Goal: Task Accomplishment & Management: Manage account settings

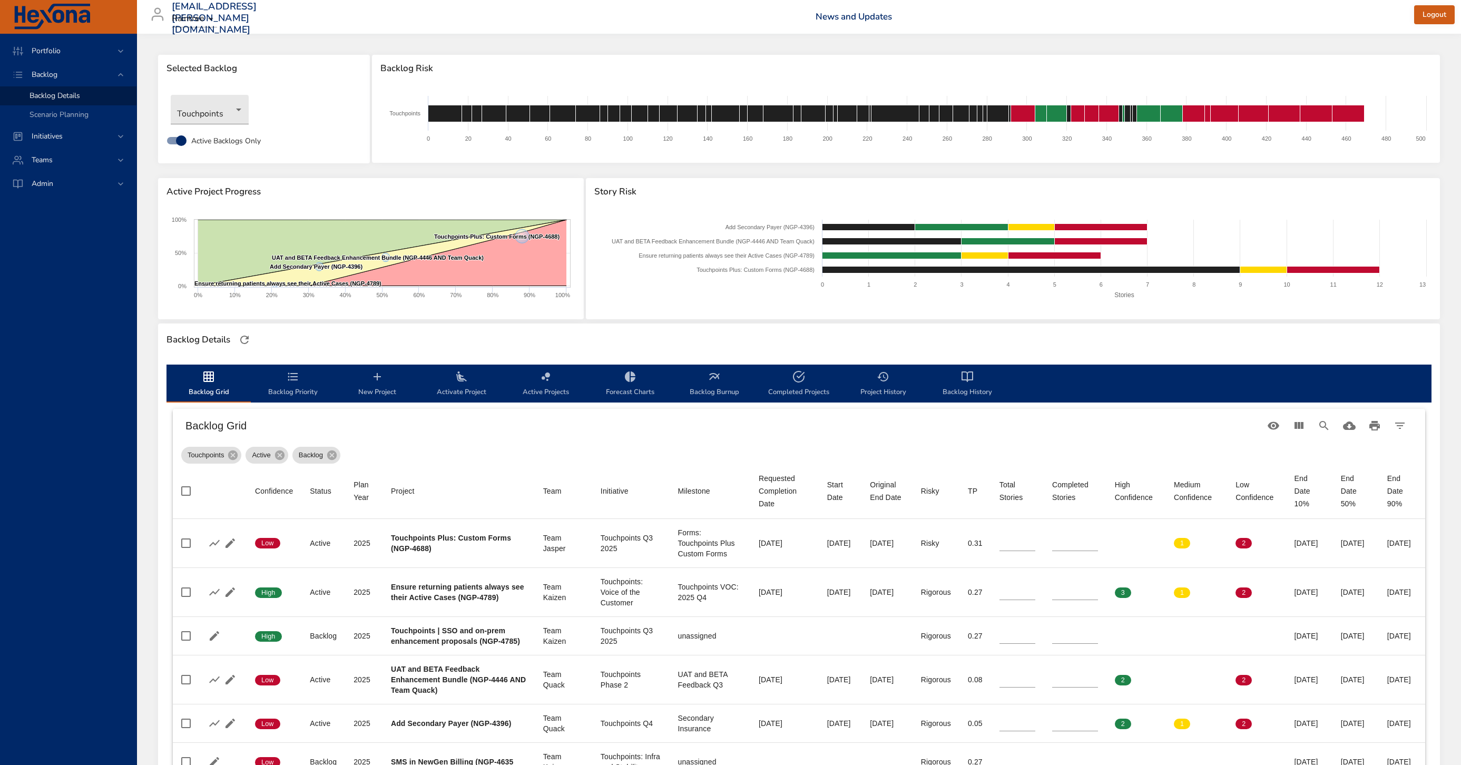
scroll to position [318, 0]
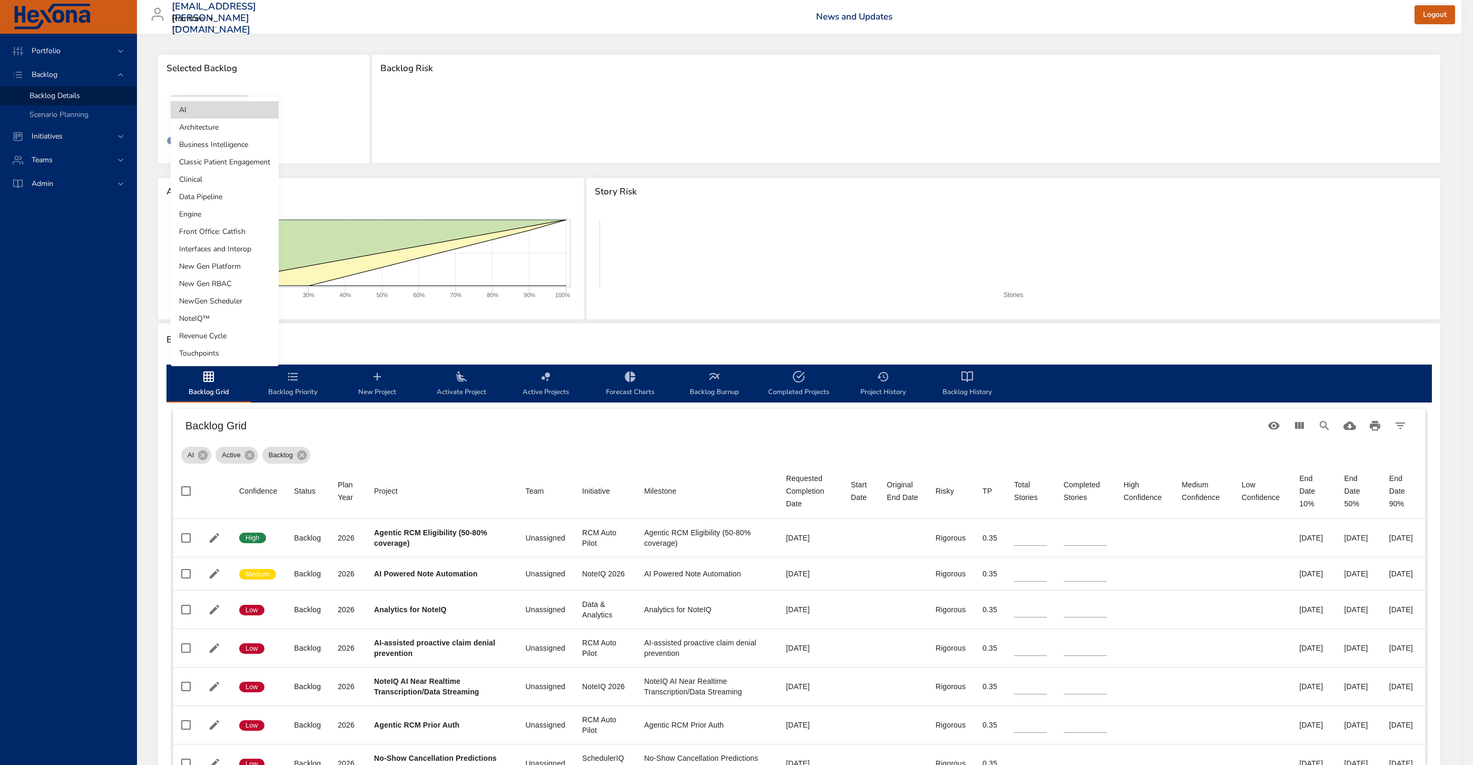
click at [206, 105] on body "Portfolio Backlog Backlog Details Scenario Planning Initiatives Teams Admin [EM…" at bounding box center [736, 382] width 1473 height 765
click at [210, 355] on li "Touchpoints" at bounding box center [225, 353] width 108 height 17
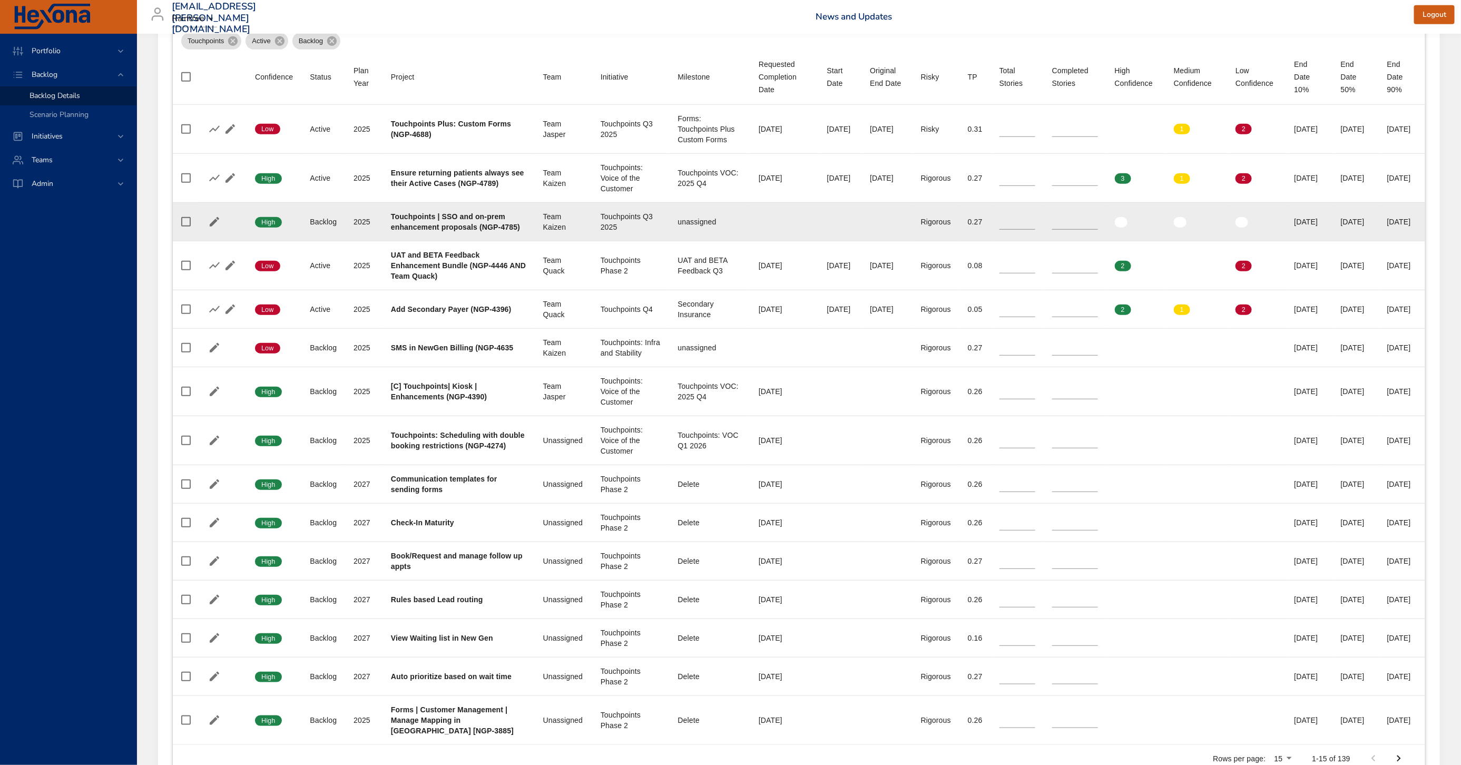
scroll to position [416, 0]
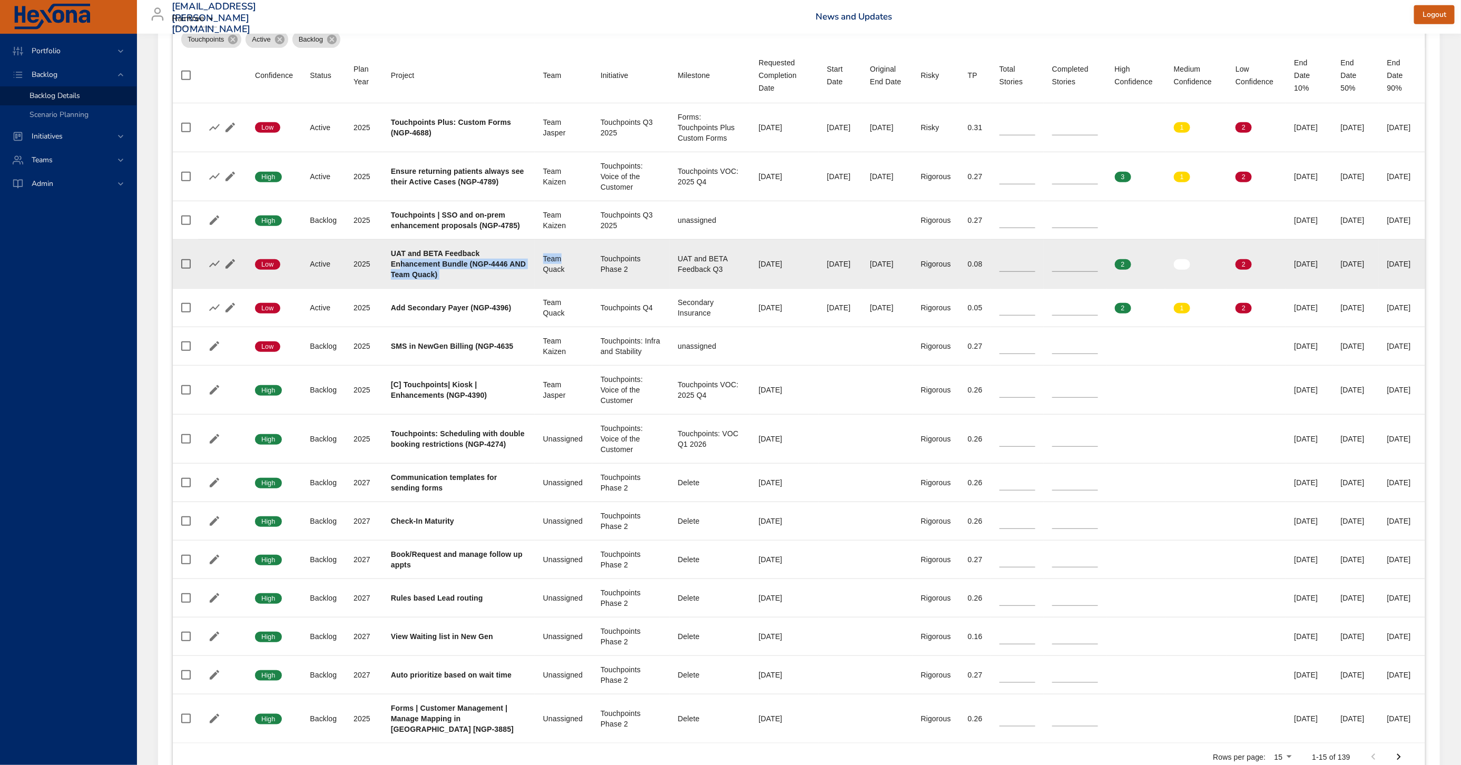
drag, startPoint x: 399, startPoint y: 273, endPoint x: 534, endPoint y: 278, distance: 135.0
click at [534, 278] on tr "Confidence Low Status Active Plan Year 2025 Project UAT and BETA Feedback Enhan…" at bounding box center [799, 263] width 1253 height 49
click at [543, 275] on div "Team Quack" at bounding box center [563, 263] width 41 height 21
drag, startPoint x: 1039, startPoint y: 282, endPoint x: 1022, endPoint y: 282, distance: 16.9
click at [1044, 282] on td "Completed Stories *" at bounding box center [1075, 263] width 63 height 49
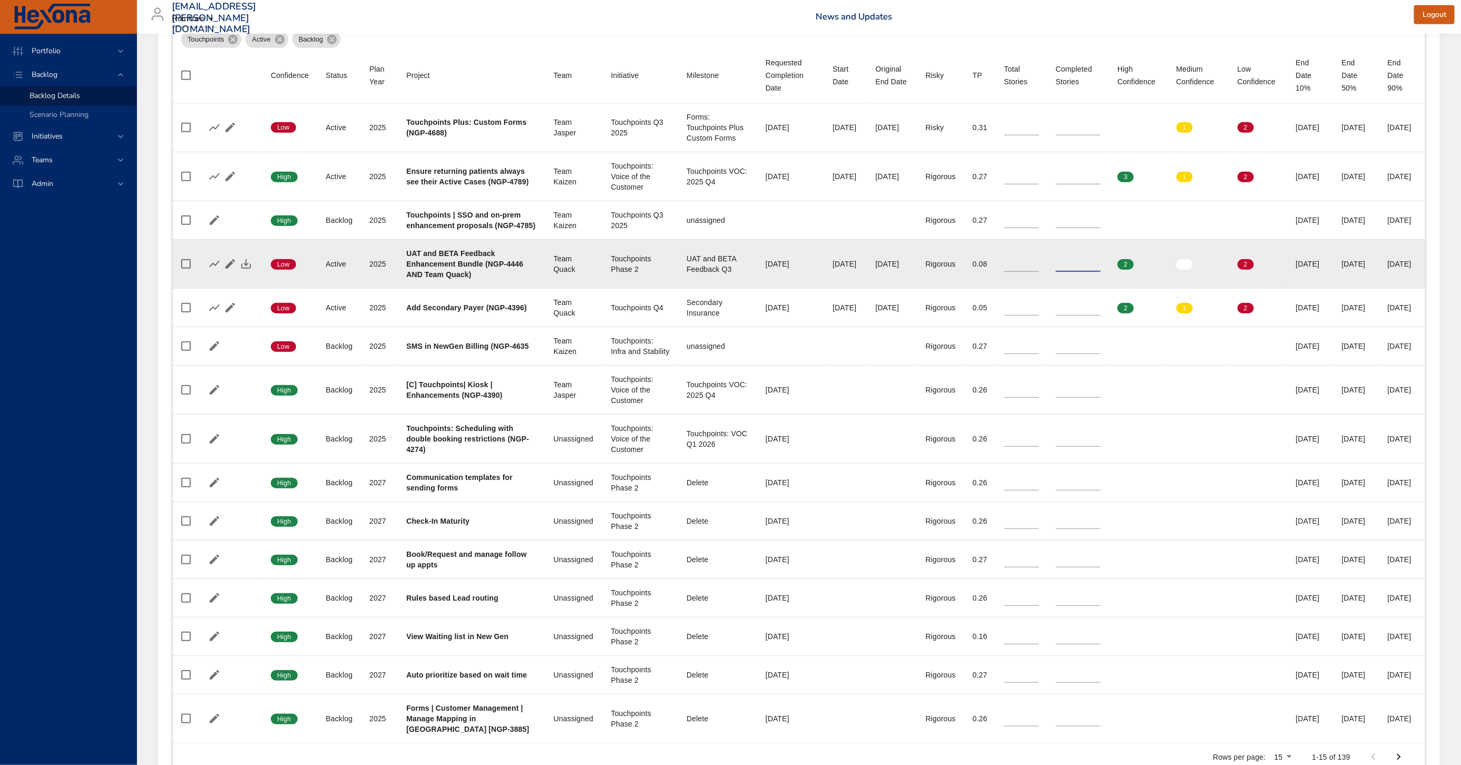
scroll to position [0, 0]
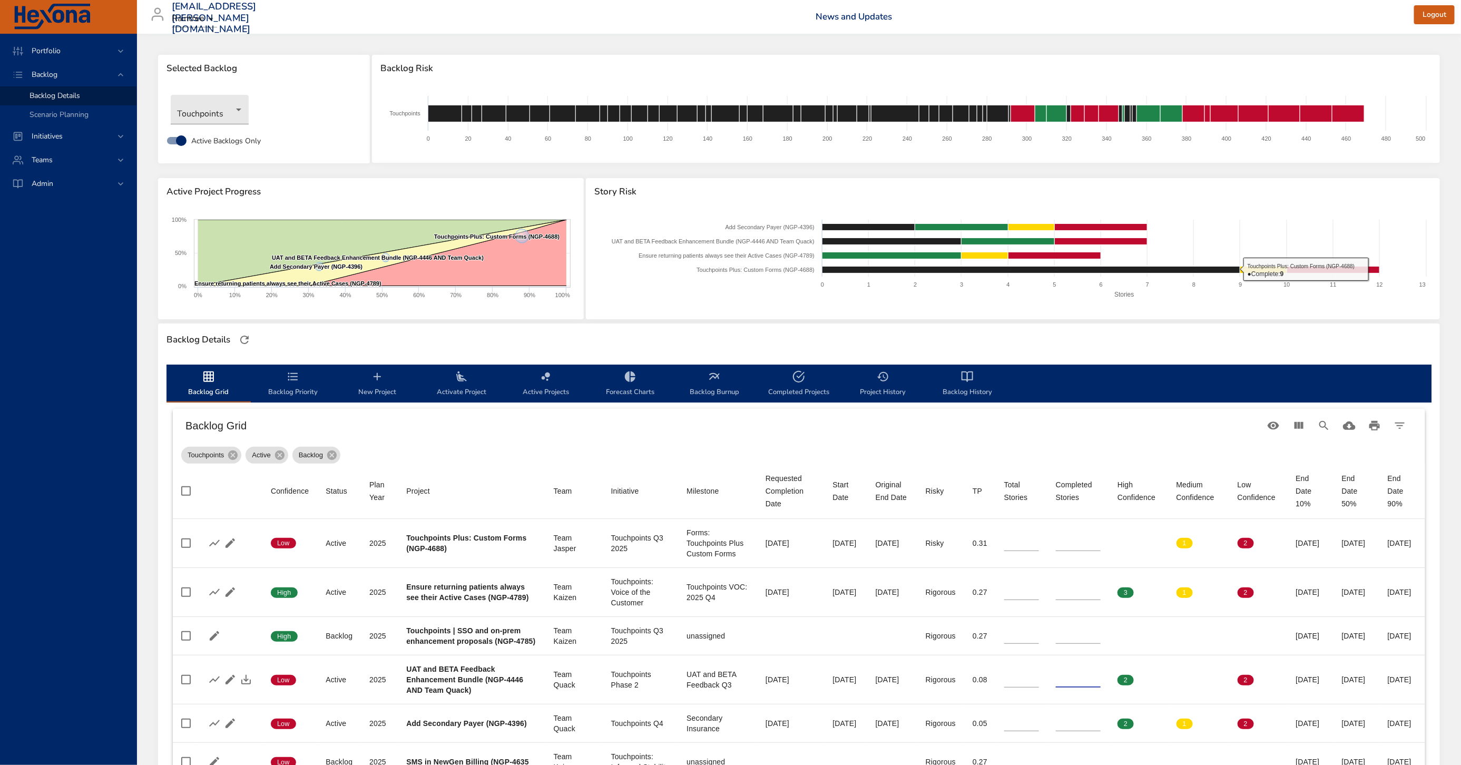
type input "*"
click at [666, 339] on div "Backlog Details" at bounding box center [799, 340] width 1272 height 22
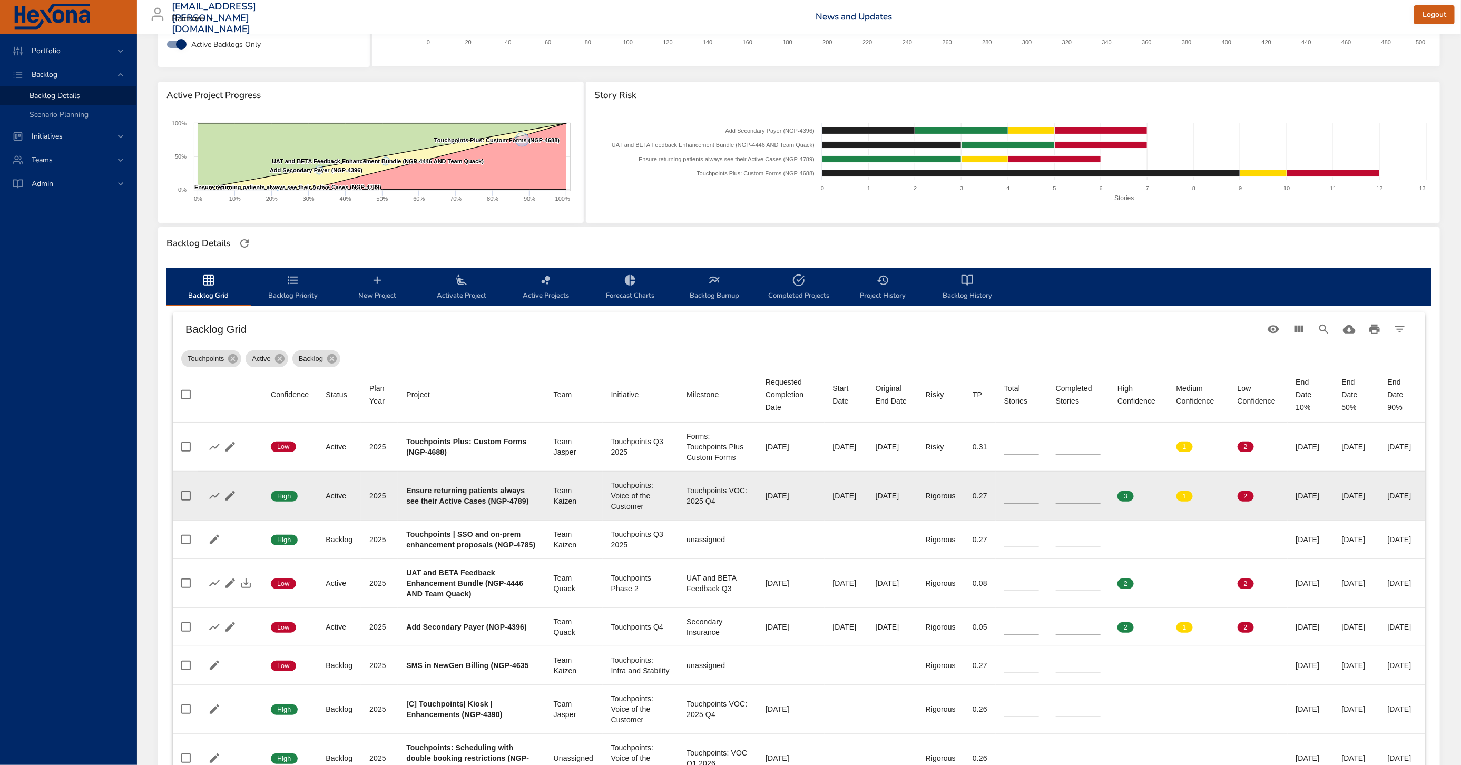
scroll to position [119, 0]
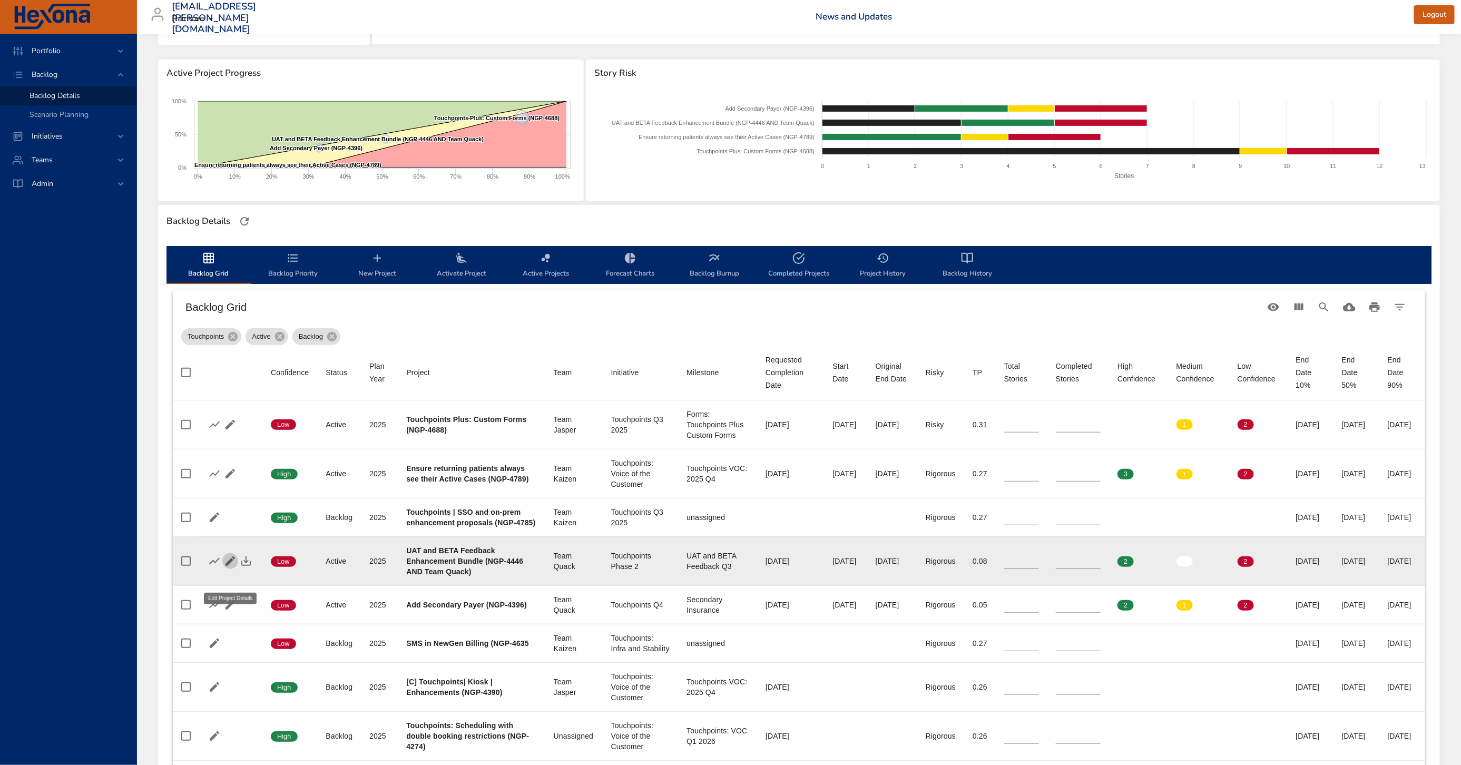
click at [228, 568] on icon "button" at bounding box center [230, 561] width 13 height 13
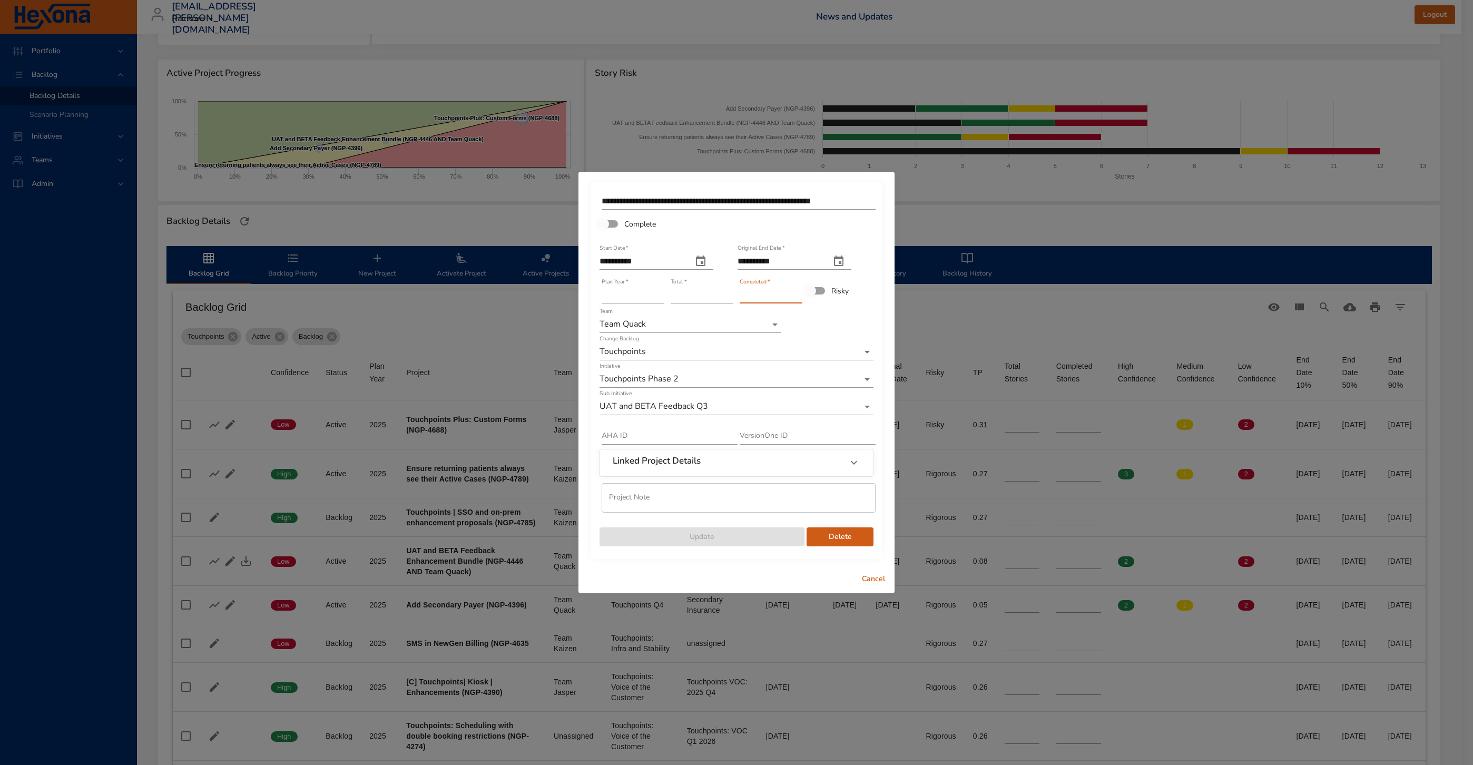
drag, startPoint x: 750, startPoint y: 294, endPoint x: 730, endPoint y: 297, distance: 19.8
click at [730, 297] on div "**********" at bounding box center [737, 369] width 276 height 358
type input "*"
click at [750, 537] on span "Update" at bounding box center [702, 537] width 188 height 13
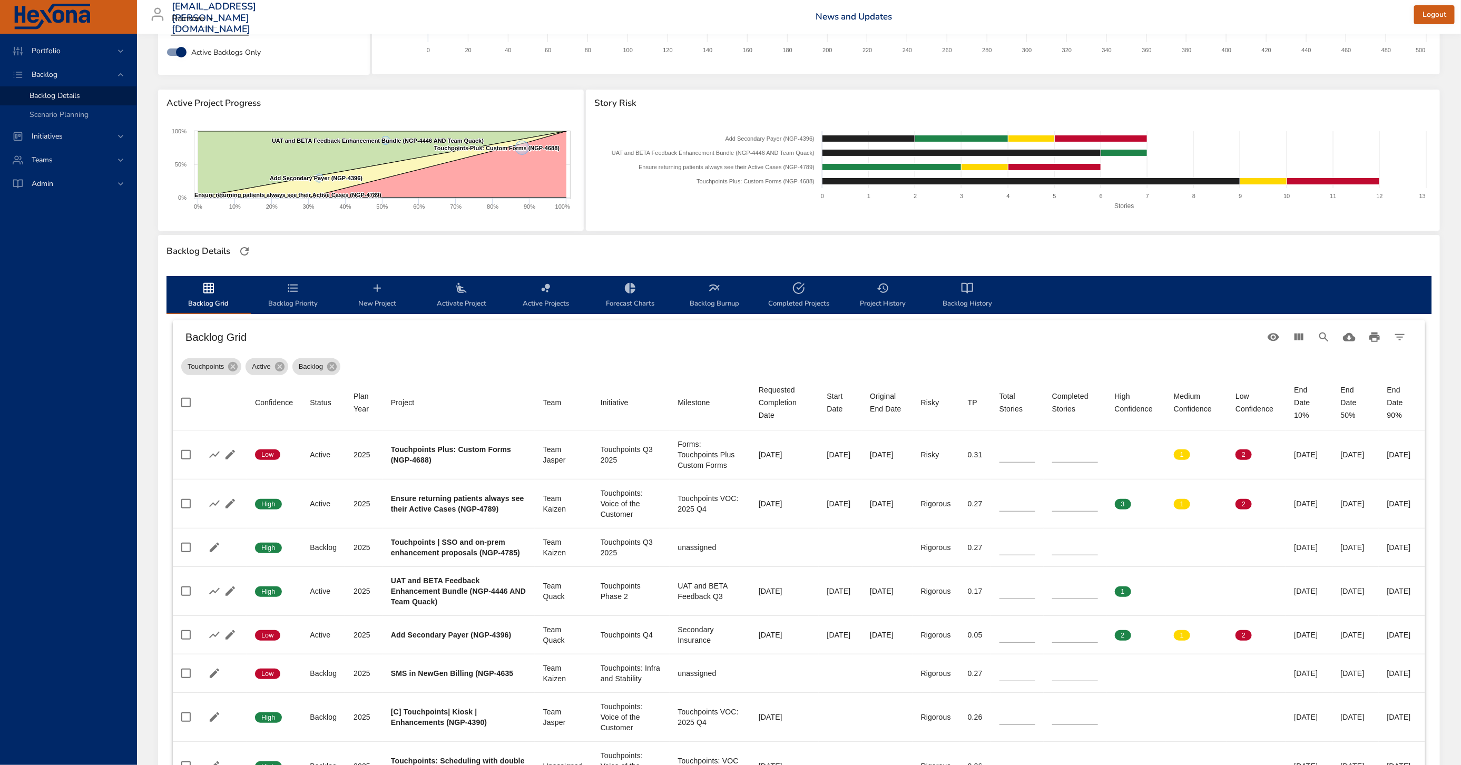
scroll to position [0, 0]
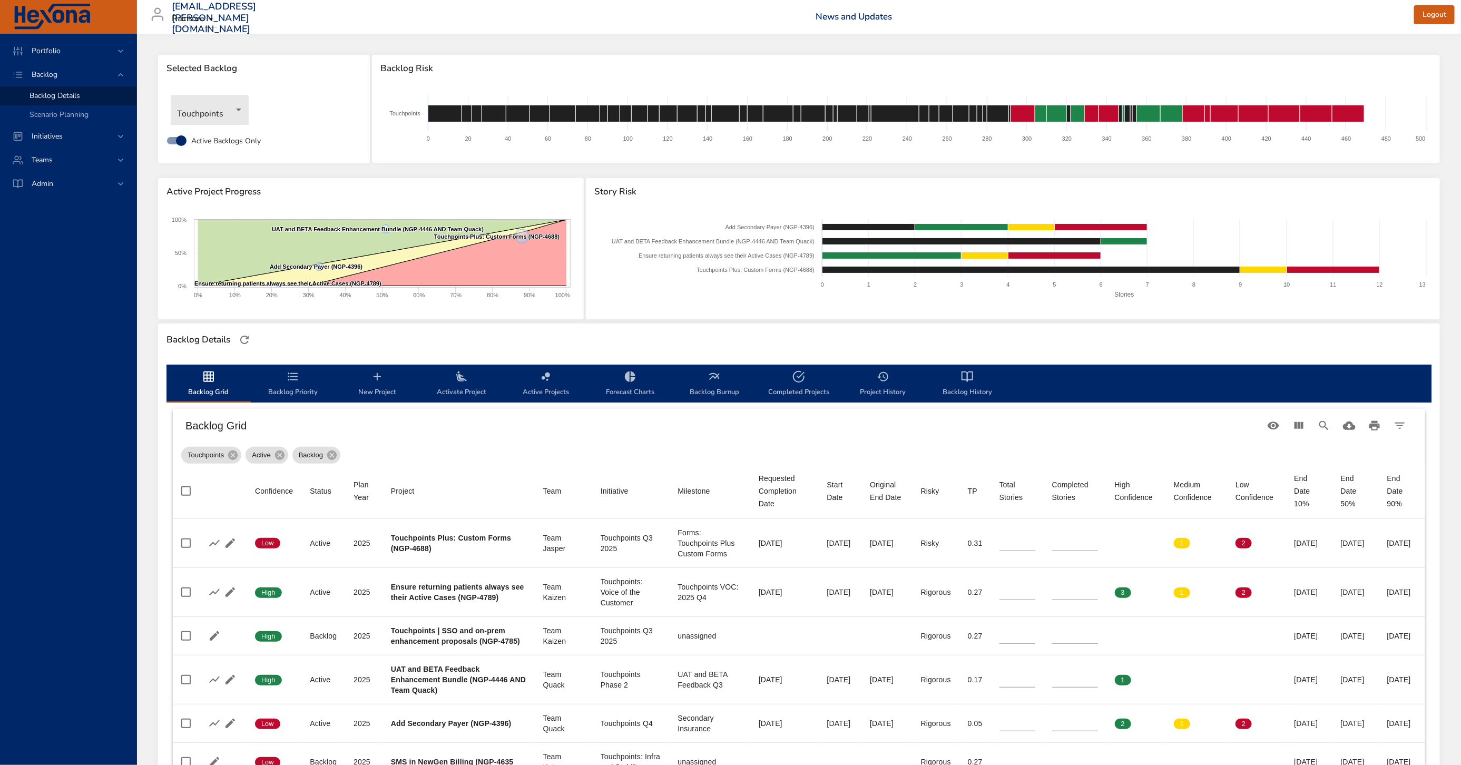
click at [299, 382] on icon "backlog-tab" at bounding box center [293, 376] width 13 height 13
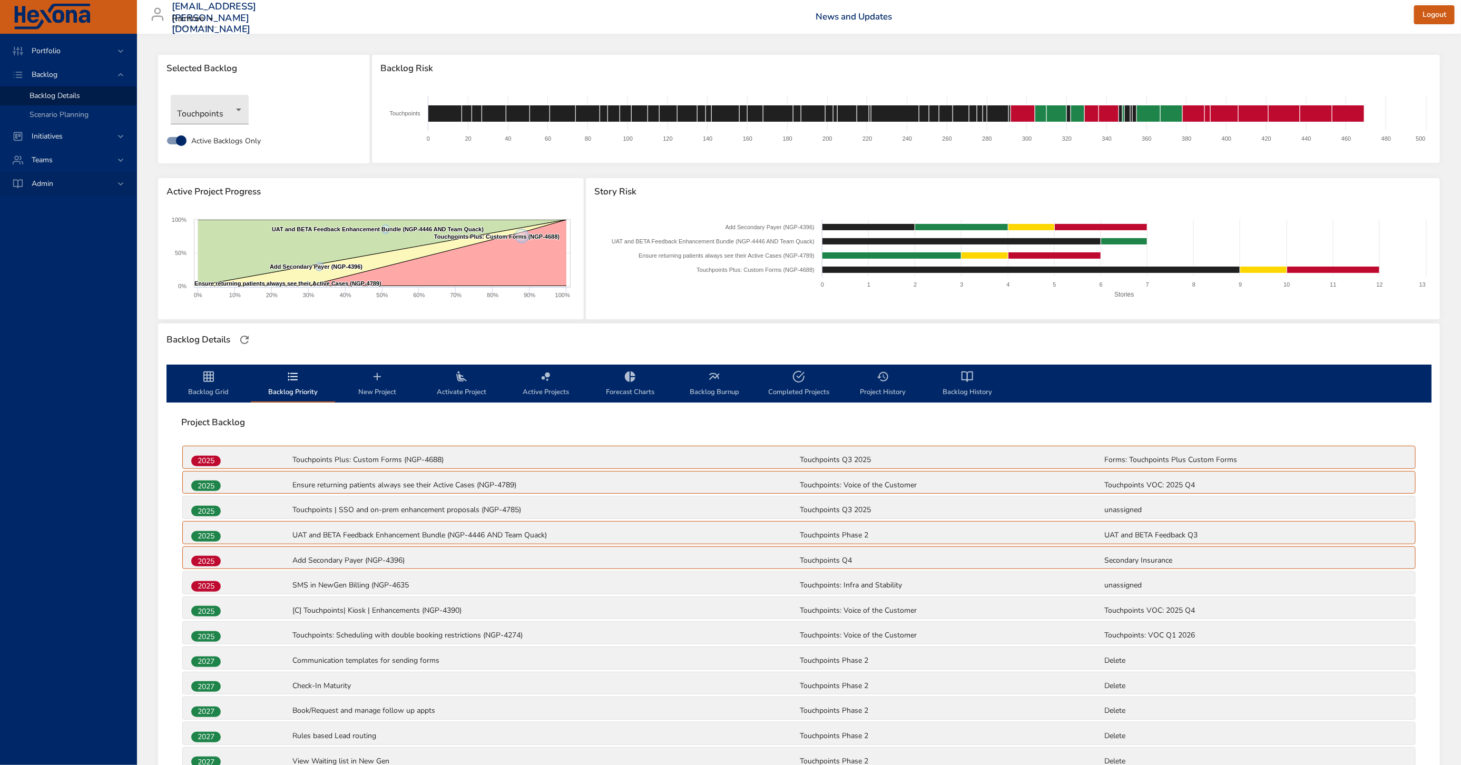
click at [44, 189] on div "Admin" at bounding box center [68, 184] width 136 height 24
click at [48, 138] on div "Admin" at bounding box center [68, 146] width 136 height 24
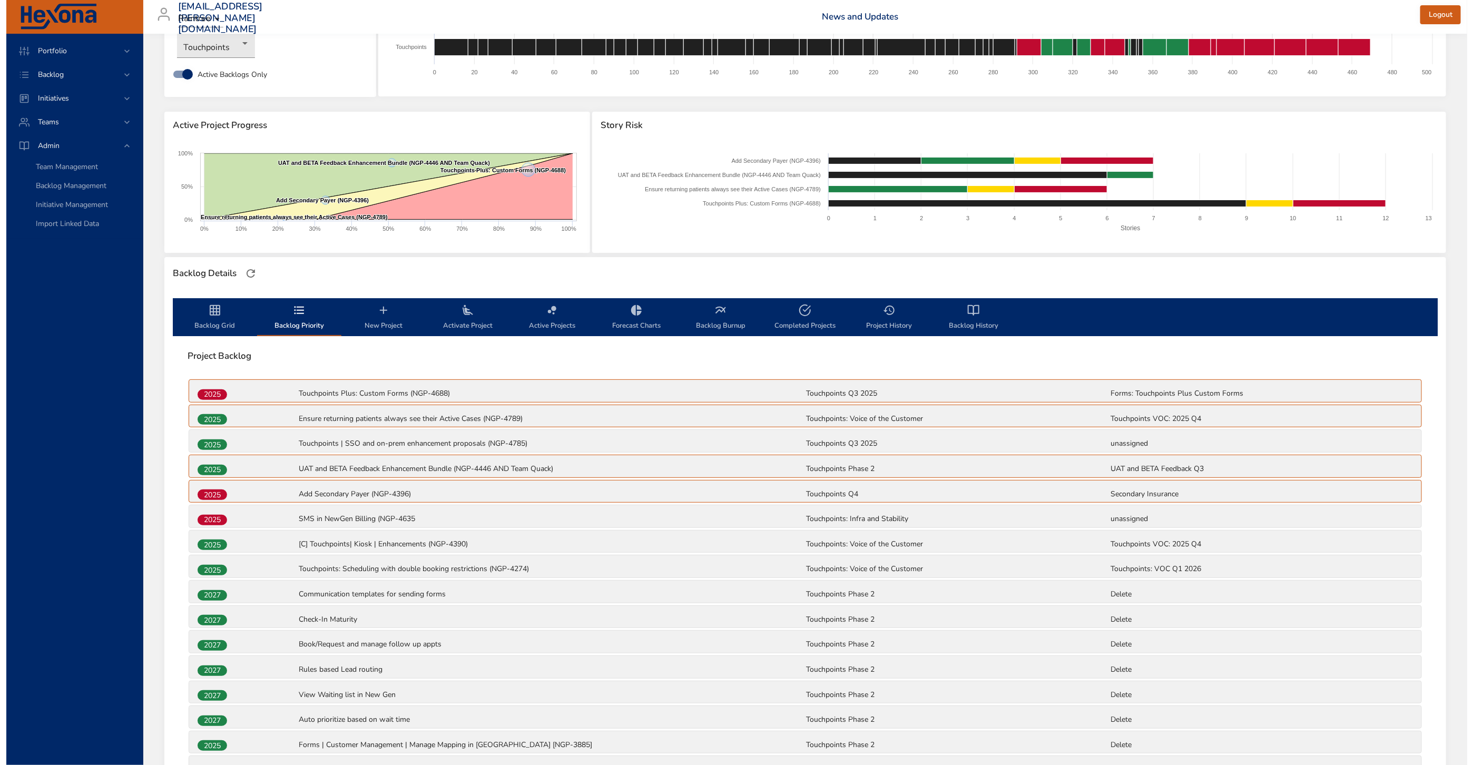
scroll to position [24, 0]
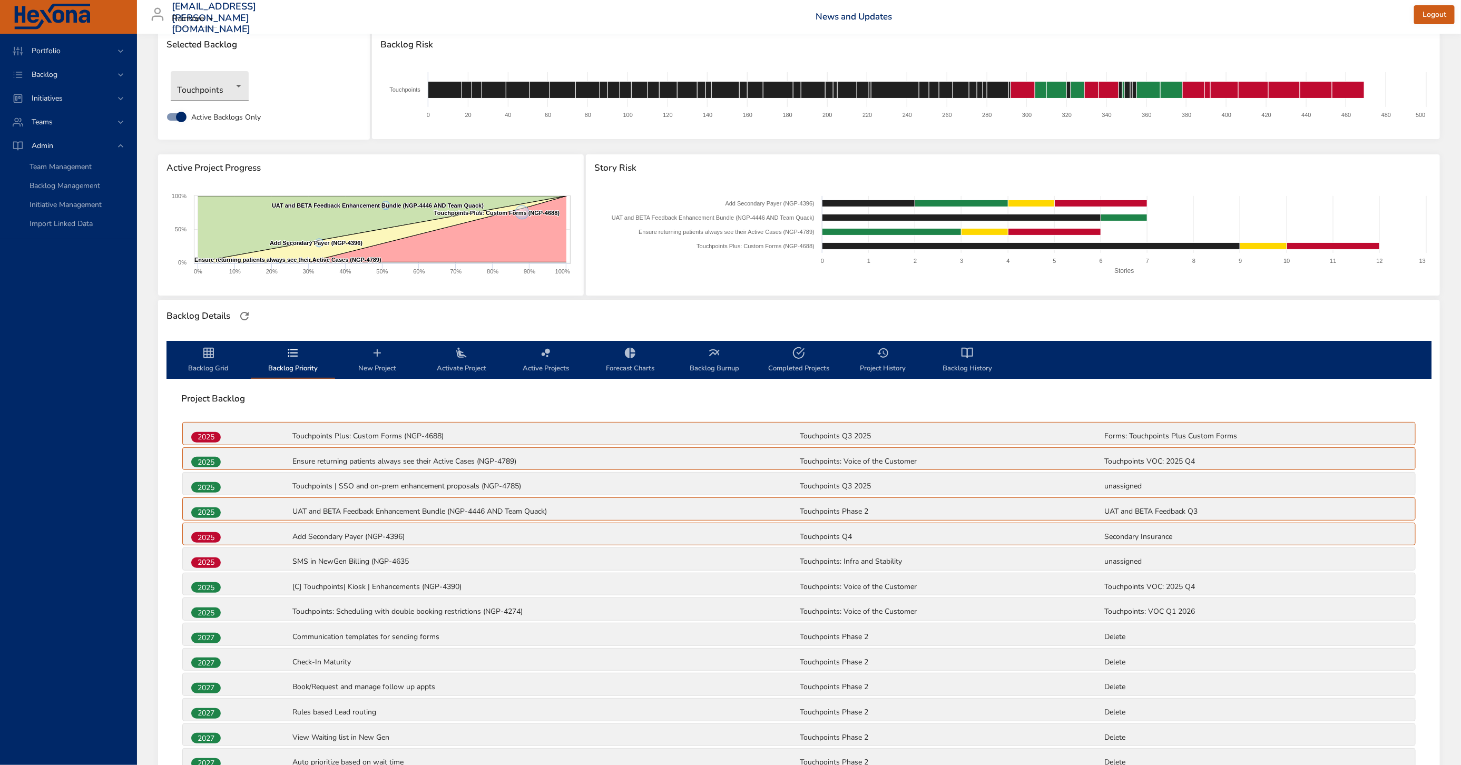
click at [374, 361] on span "New Project" at bounding box center [377, 361] width 72 height 28
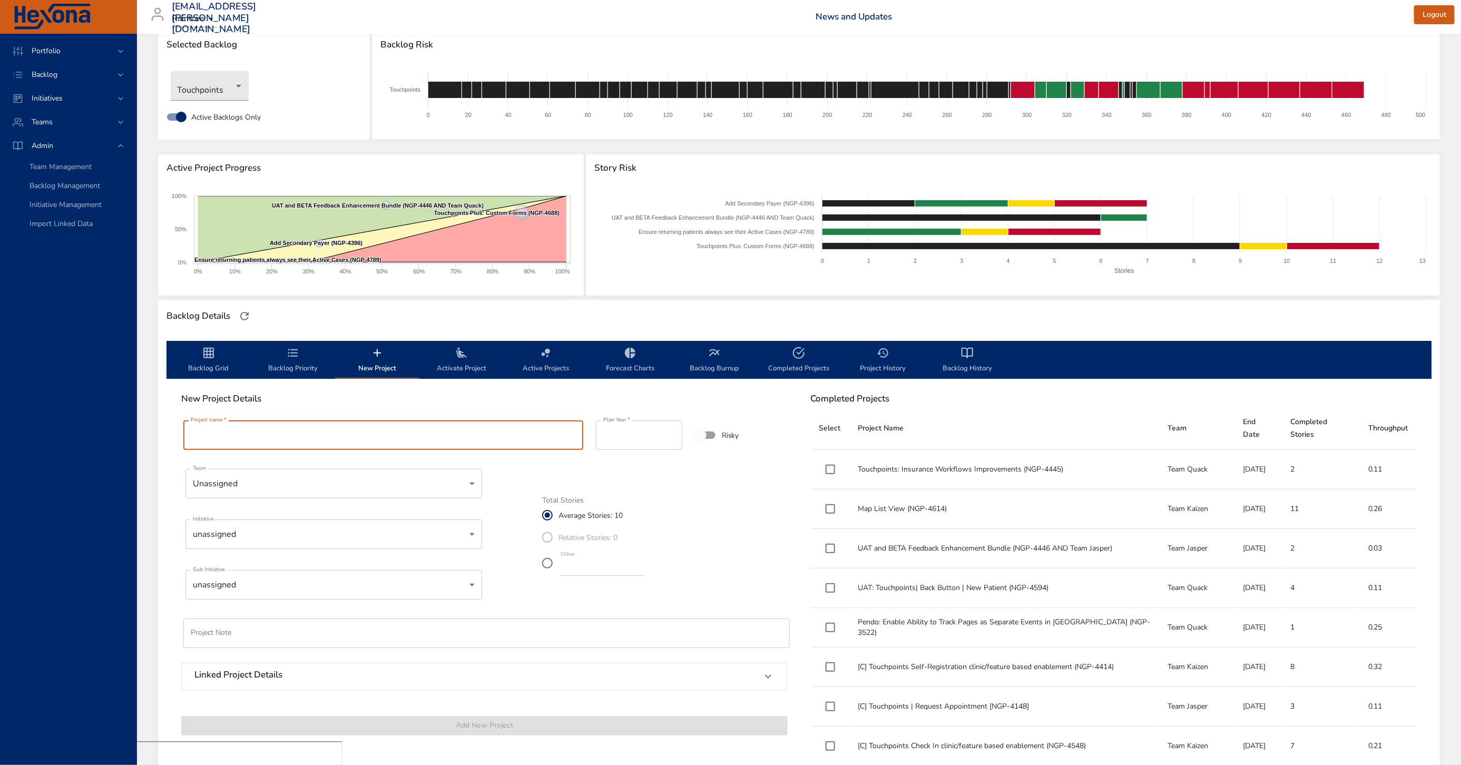
click at [390, 441] on input "Project name   *" at bounding box center [383, 436] width 400 height 30
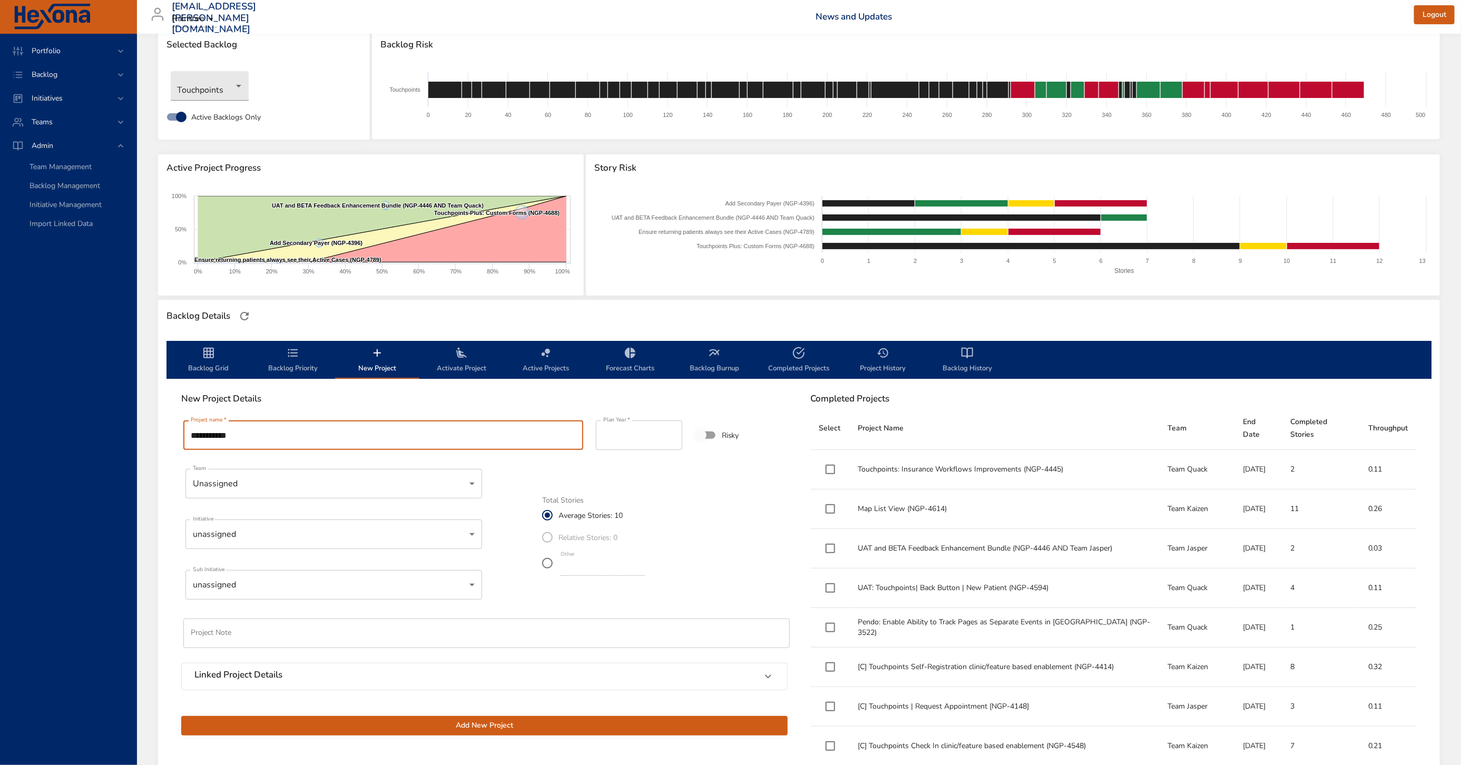
type input "**********"
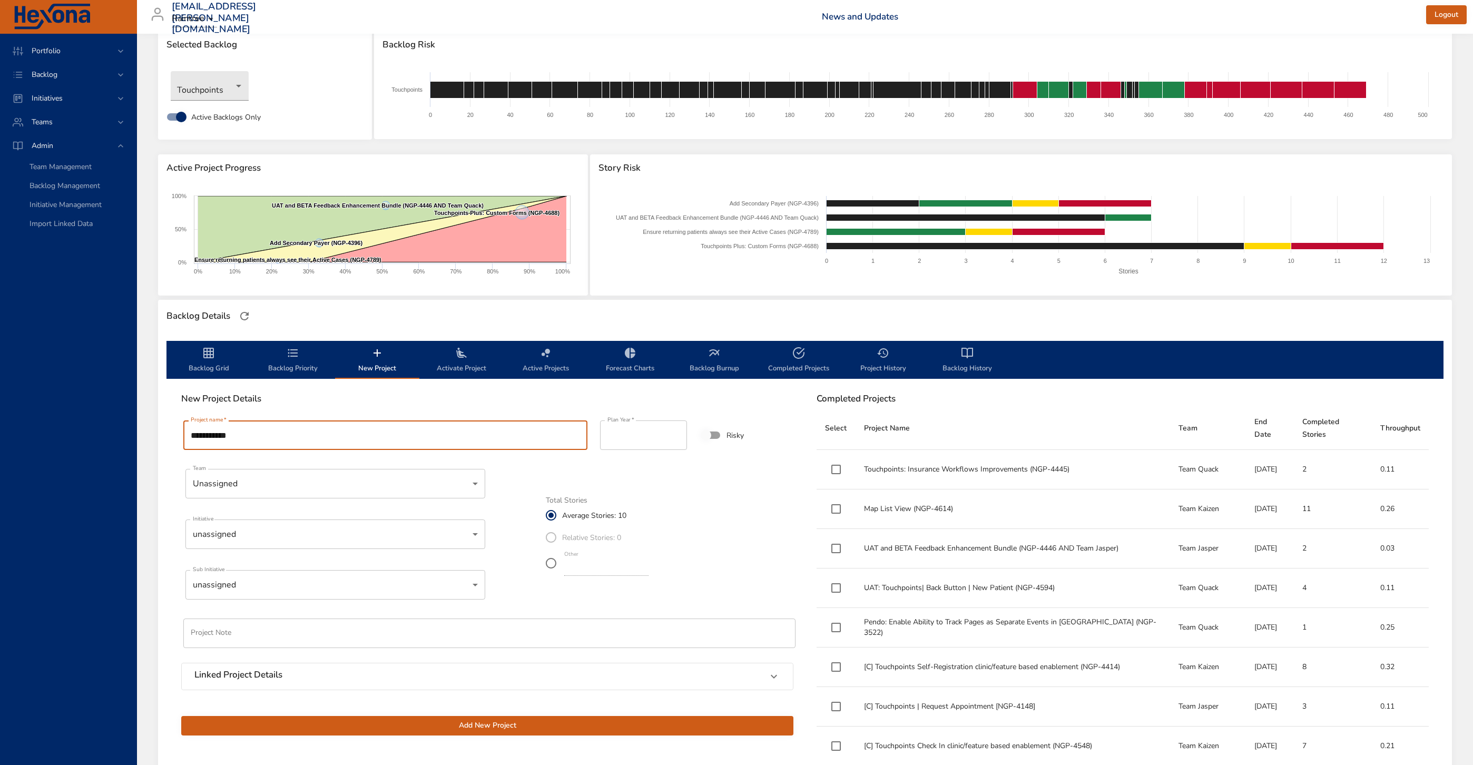
click at [366, 487] on body "Portfolio Backlog Initiatives Teams Admin Team Management Backlog Management In…" at bounding box center [736, 358] width 1473 height 765
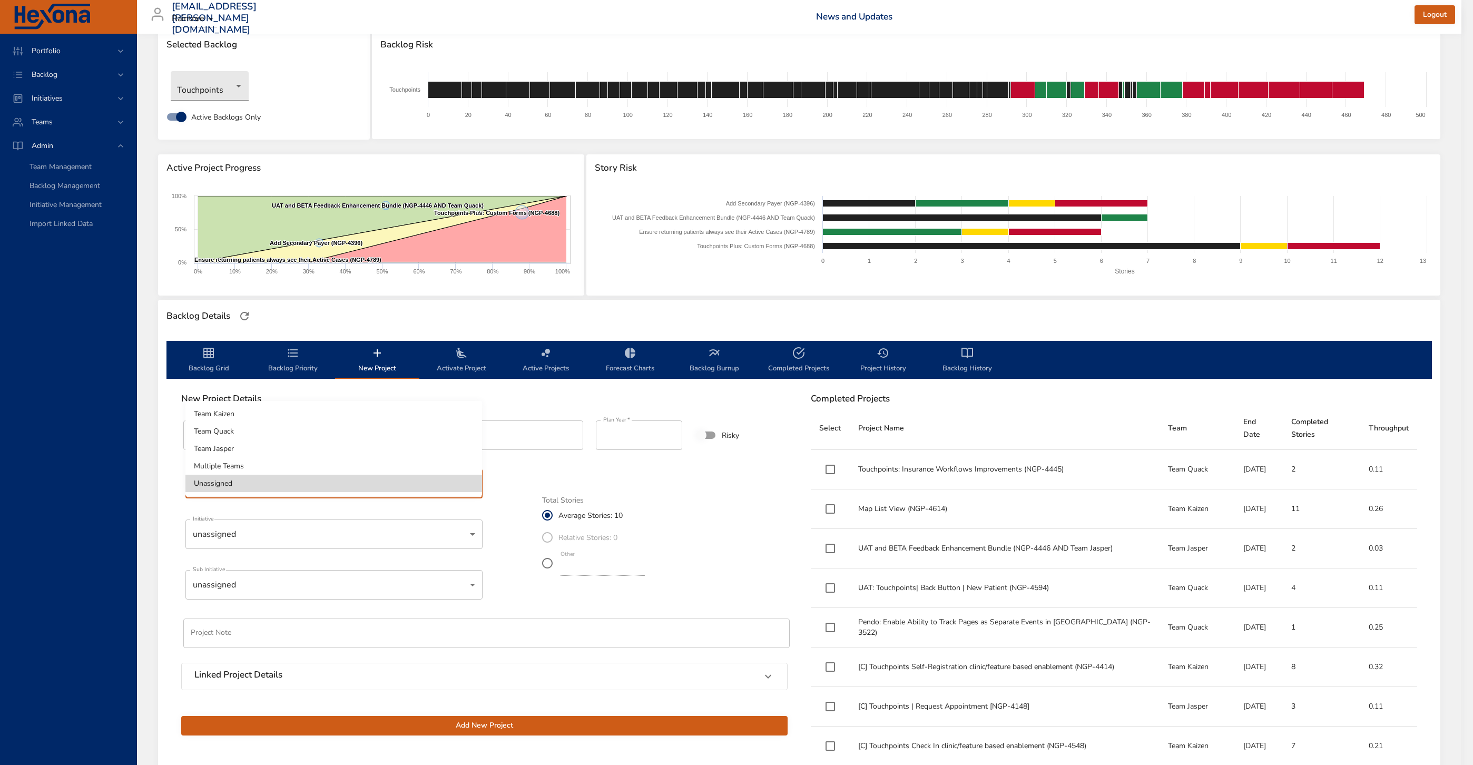
click at [366, 487] on li "Unassigned" at bounding box center [333, 483] width 297 height 17
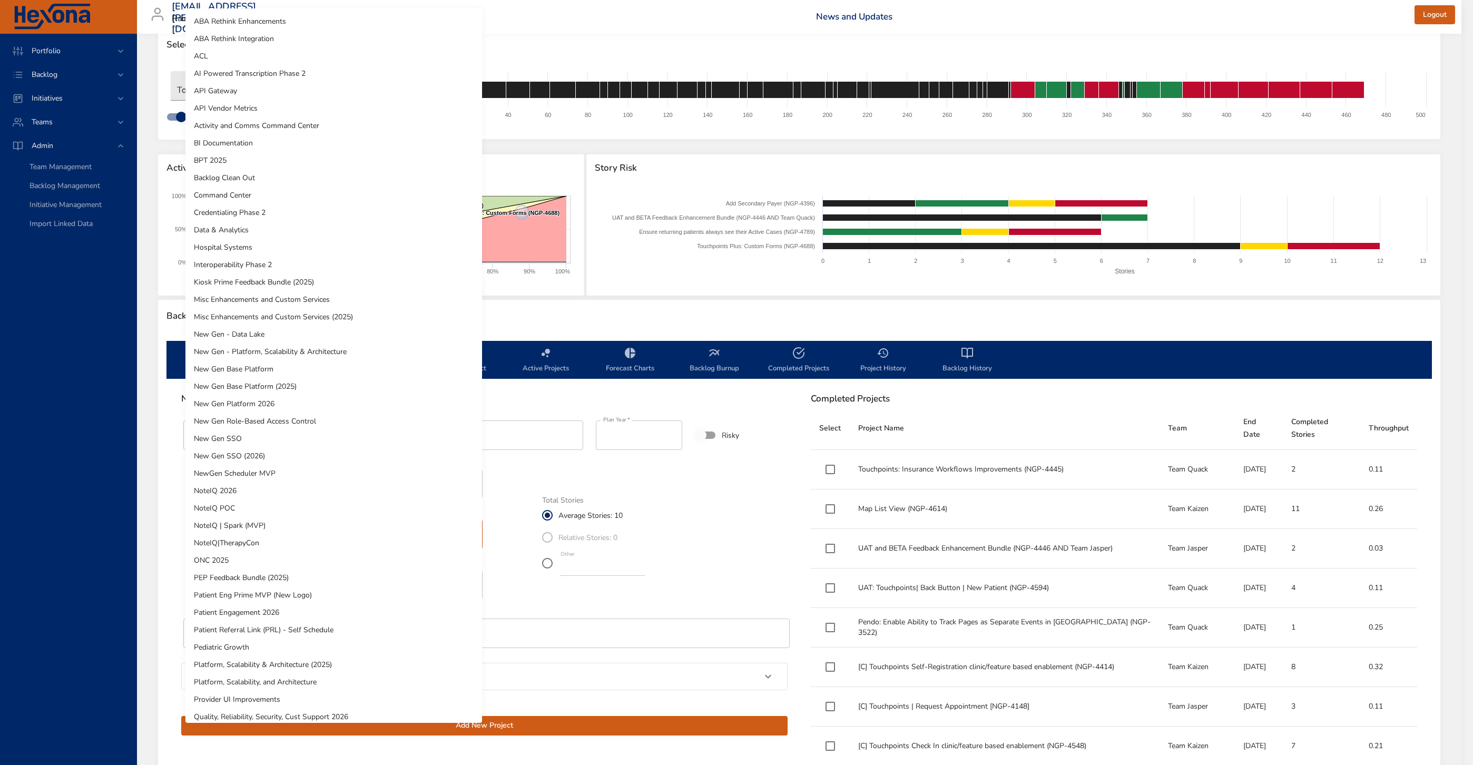
click at [350, 536] on body "Portfolio Backlog Initiatives Teams Admin Team Management Backlog Management In…" at bounding box center [736, 358] width 1473 height 765
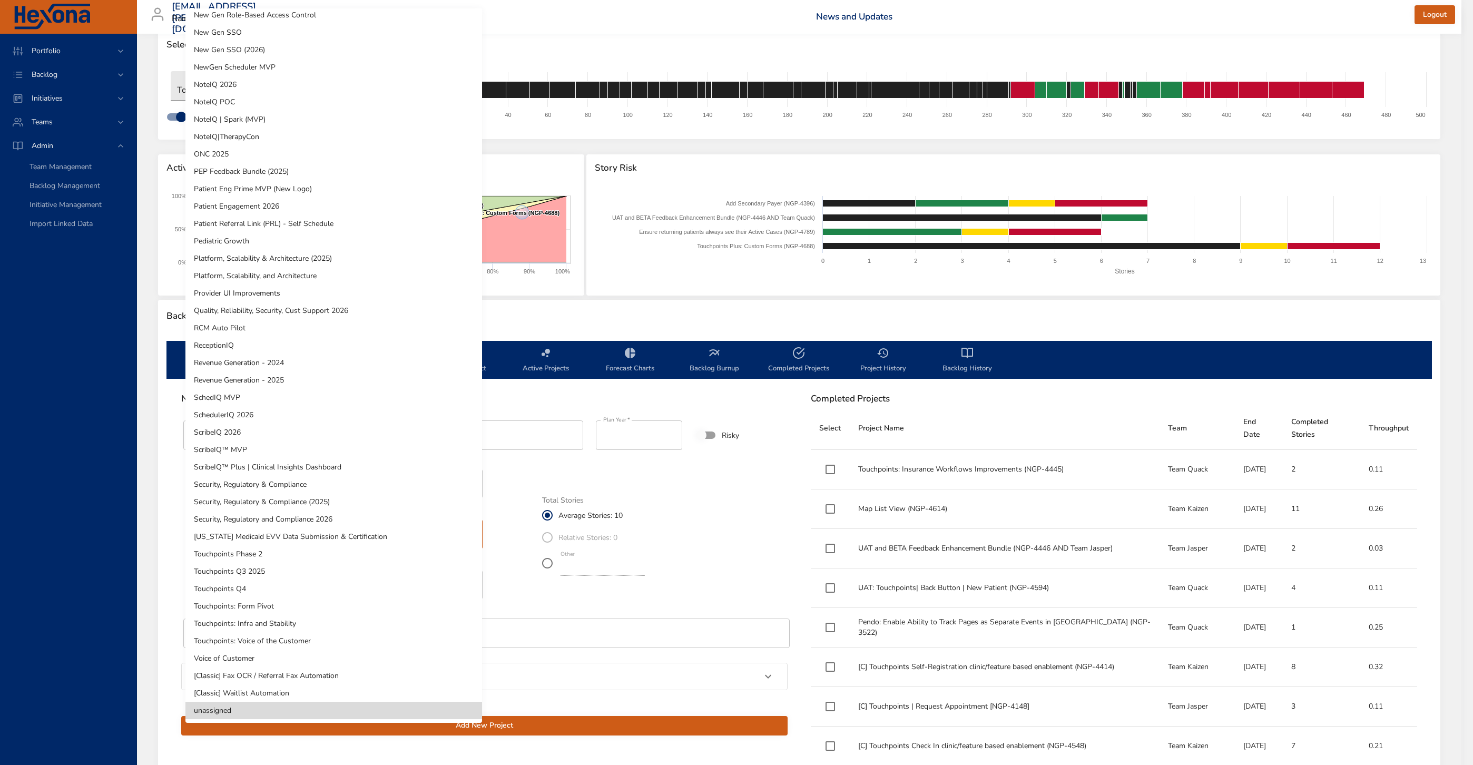
scroll to position [405, 0]
click at [407, 590] on li "Touchpoints Q4" at bounding box center [333, 589] width 297 height 17
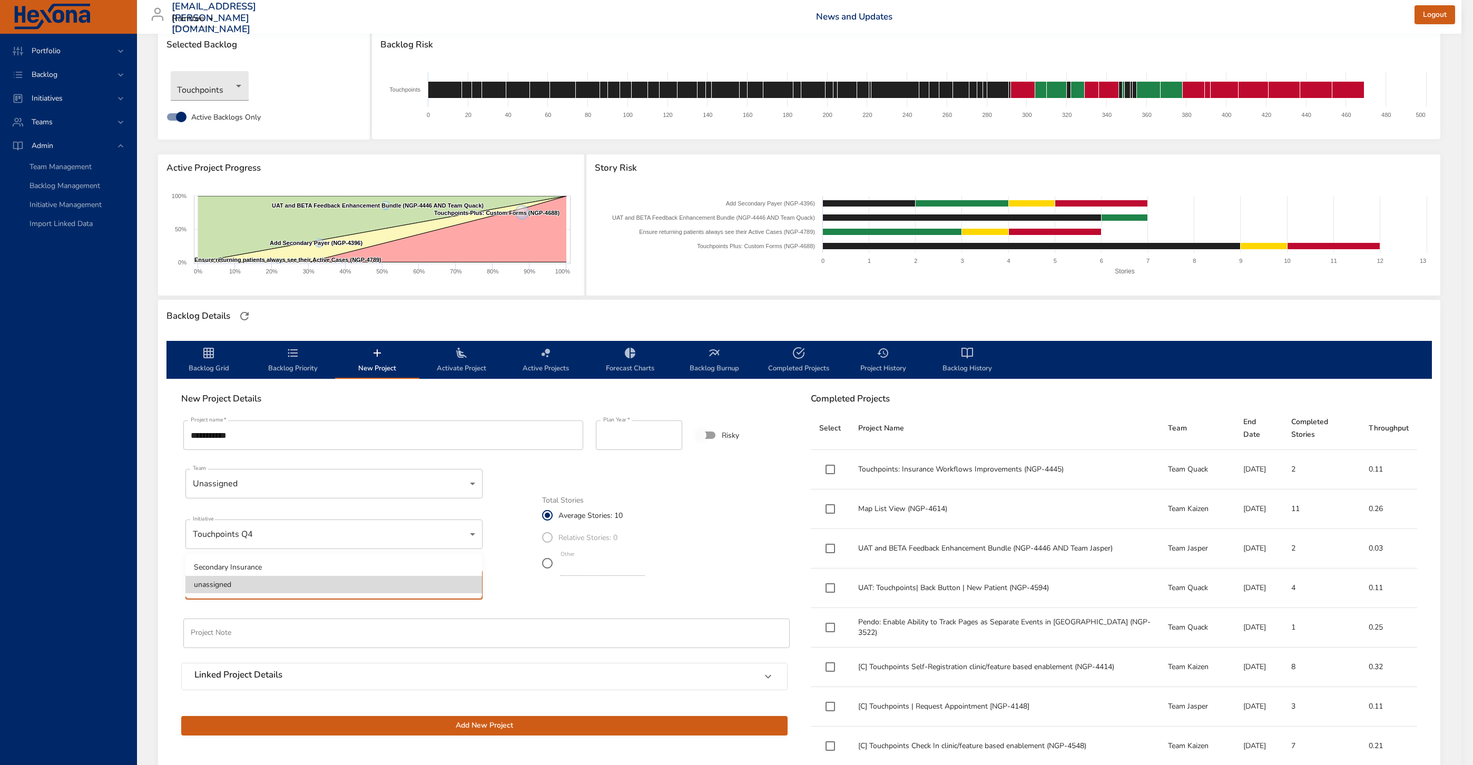
click at [407, 590] on body "Portfolio Backlog Initiatives Teams Admin Team Management Backlog Management In…" at bounding box center [736, 358] width 1473 height 765
click at [426, 534] on div at bounding box center [736, 382] width 1473 height 765
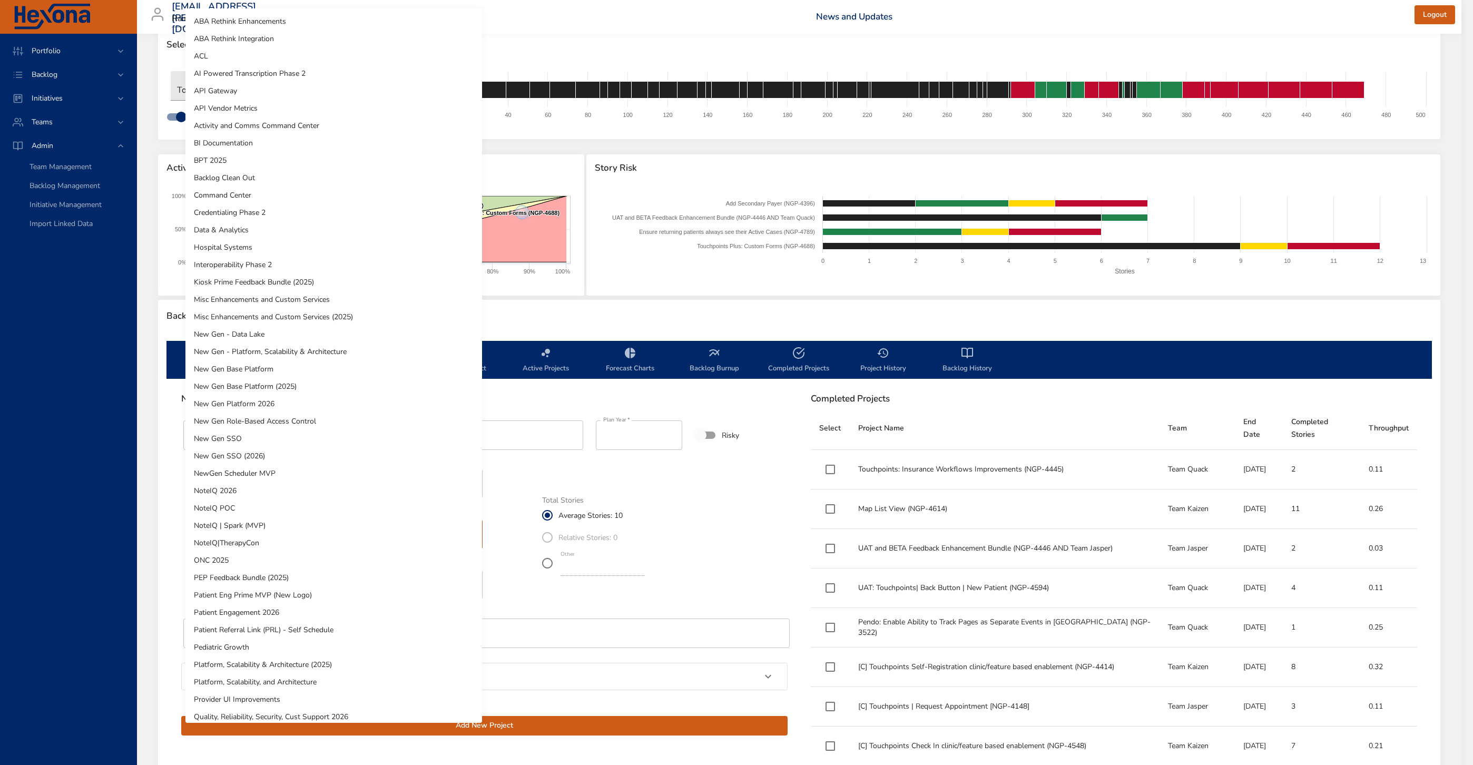
click at [417, 529] on body "Portfolio Backlog Initiatives Teams Admin Team Management Backlog Management In…" at bounding box center [736, 358] width 1473 height 765
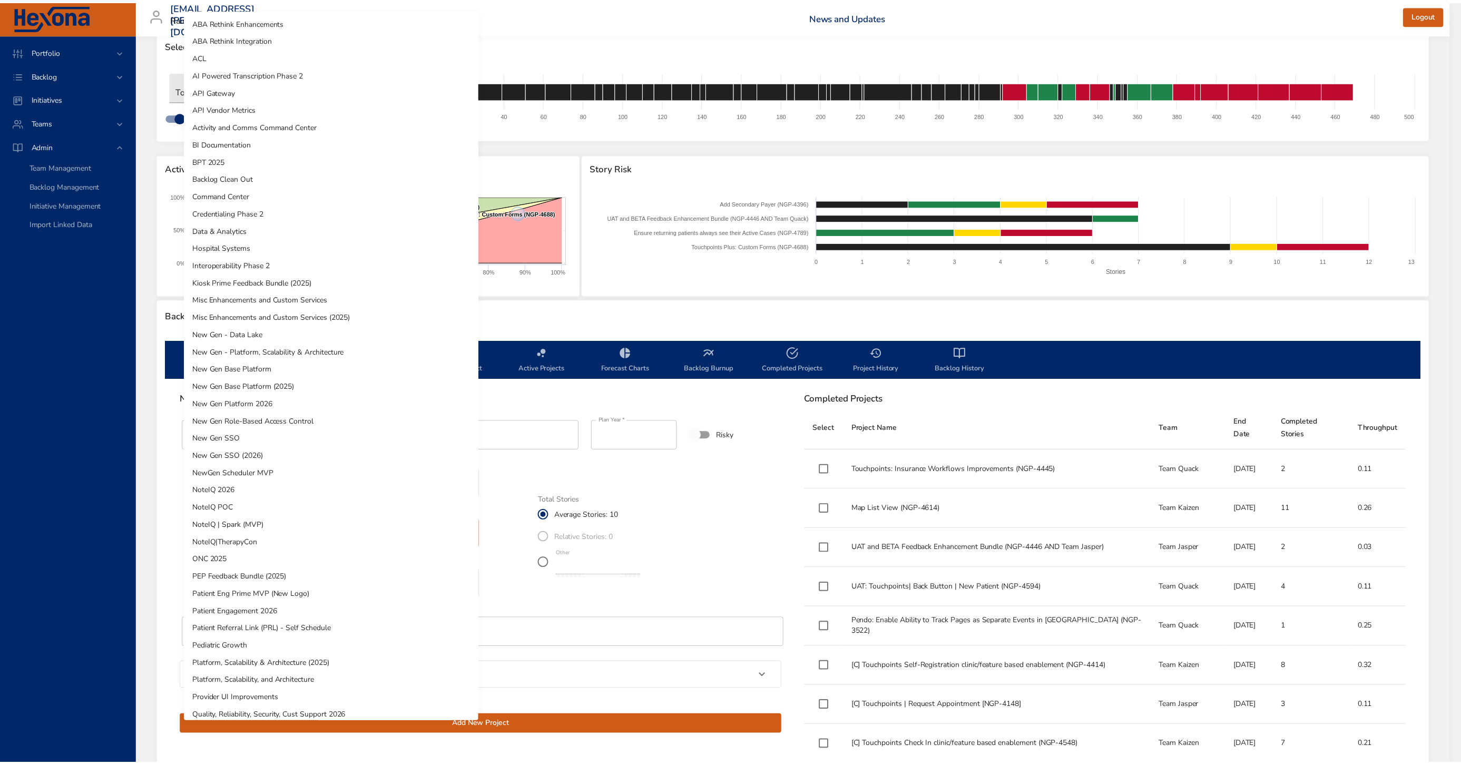
scroll to position [406, 0]
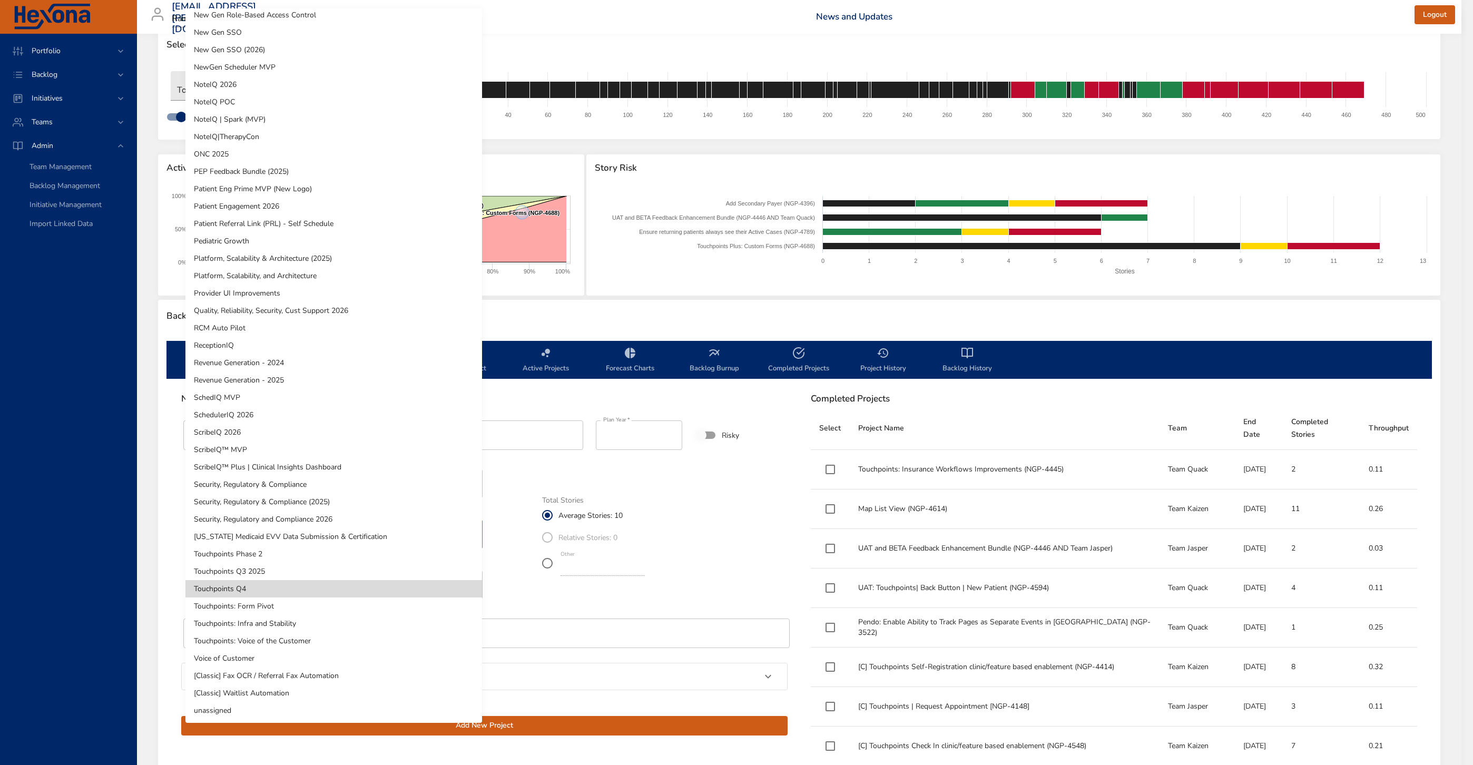
click at [368, 640] on li "Touchpoints: Voice of the Customer" at bounding box center [333, 640] width 297 height 17
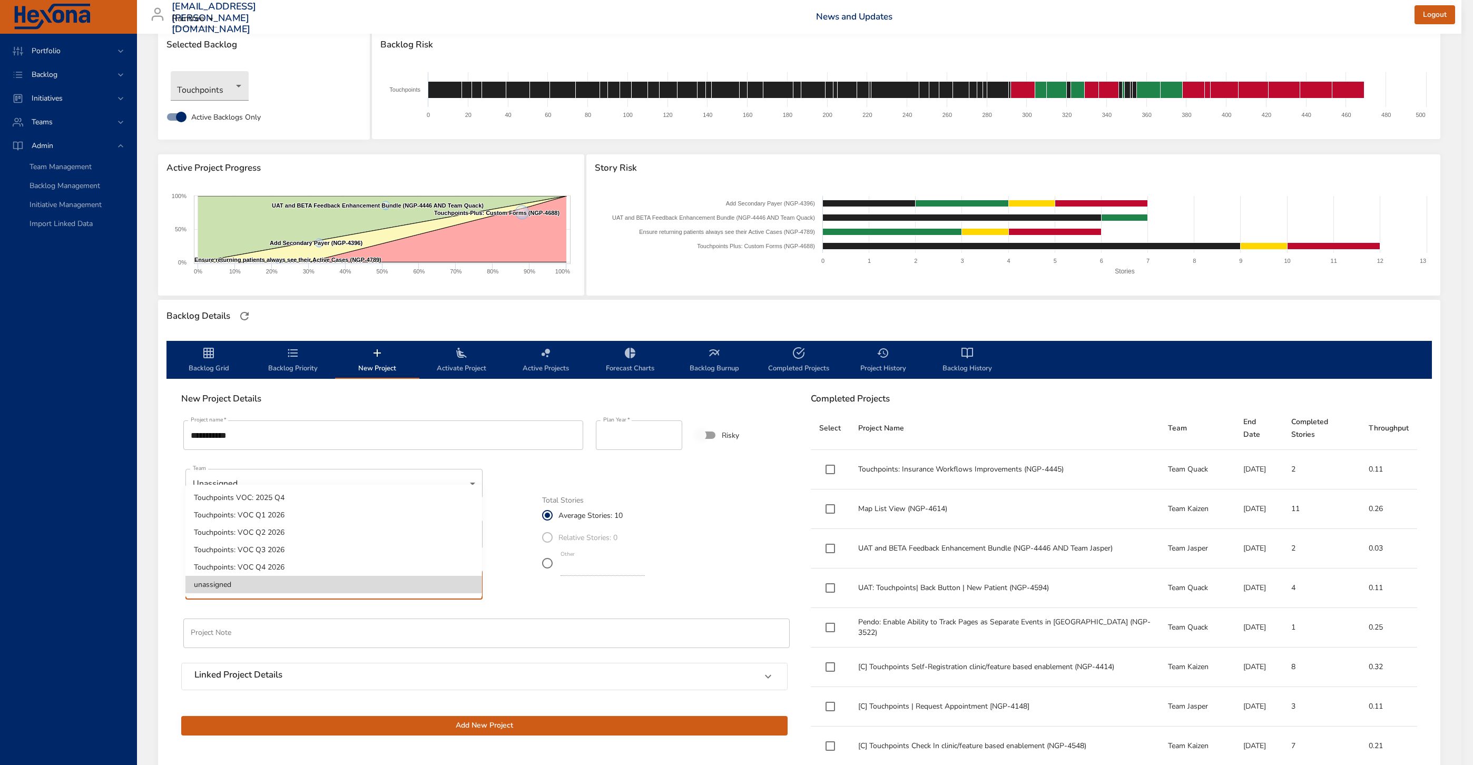
click at [272, 582] on body "Portfolio Backlog Initiatives Teams Admin Team Management Backlog Management In…" at bounding box center [736, 358] width 1473 height 765
click at [319, 497] on li "Touchpoints VOC: 2025 Q4" at bounding box center [333, 497] width 297 height 17
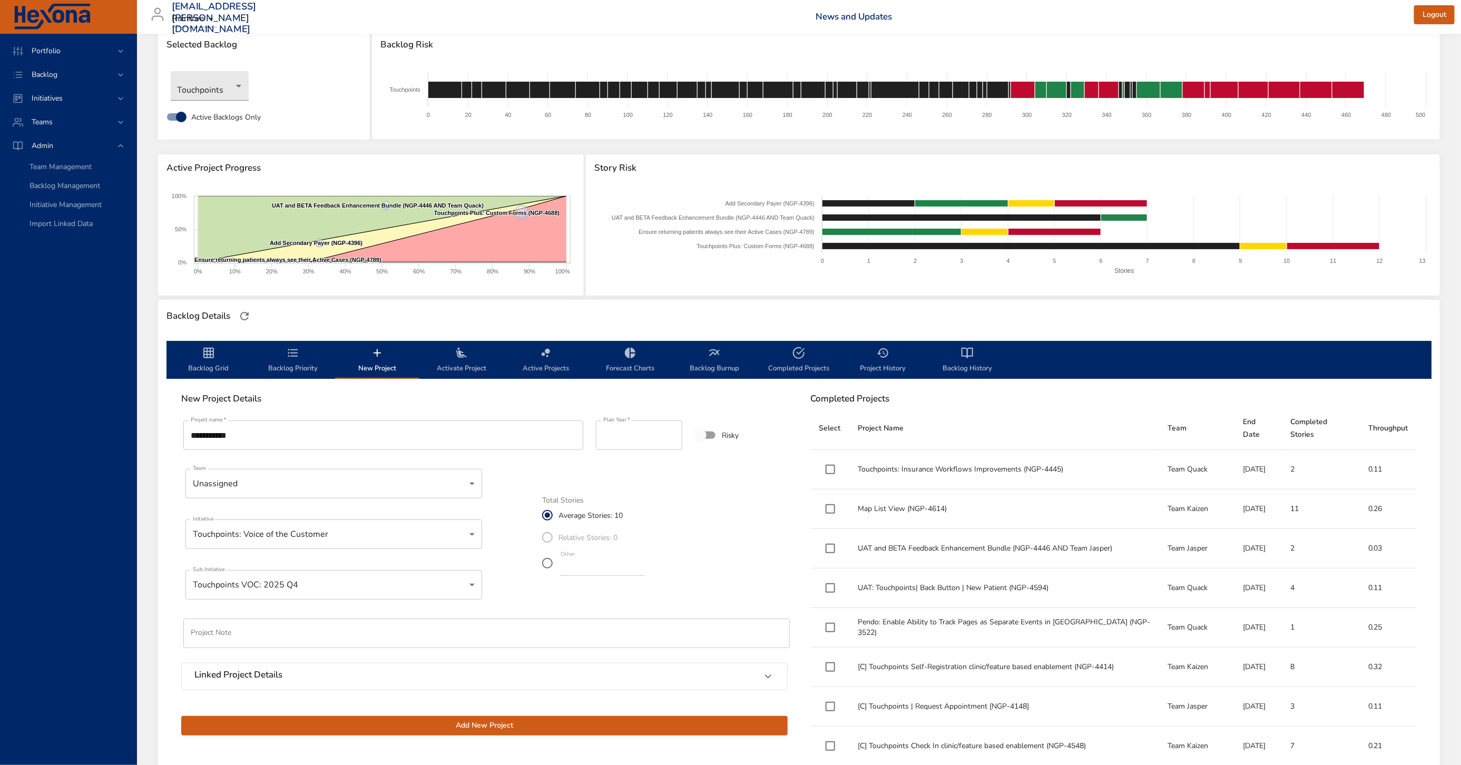
click at [481, 731] on span "Add New Project" at bounding box center [485, 725] width 590 height 13
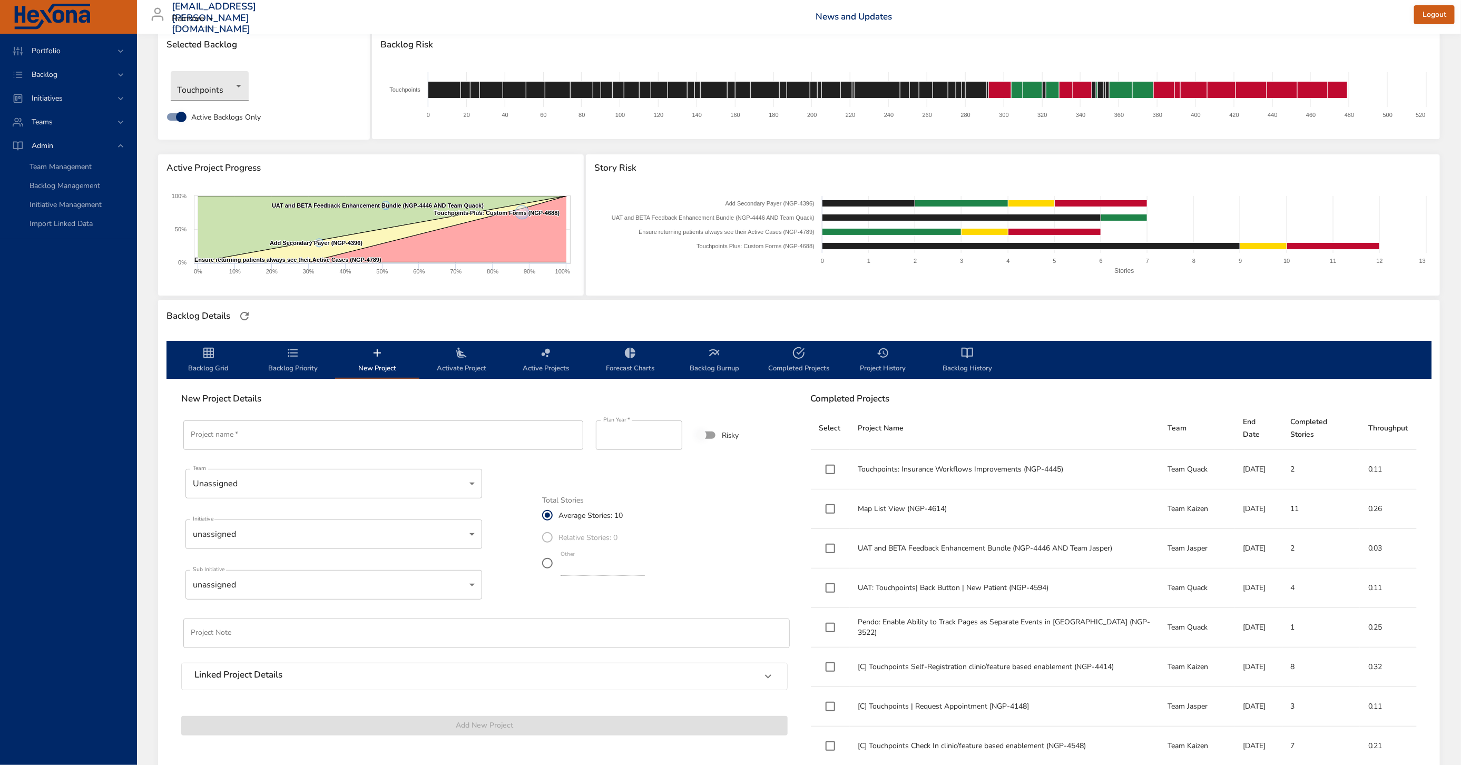
click at [298, 364] on span "Backlog Priority" at bounding box center [293, 361] width 72 height 28
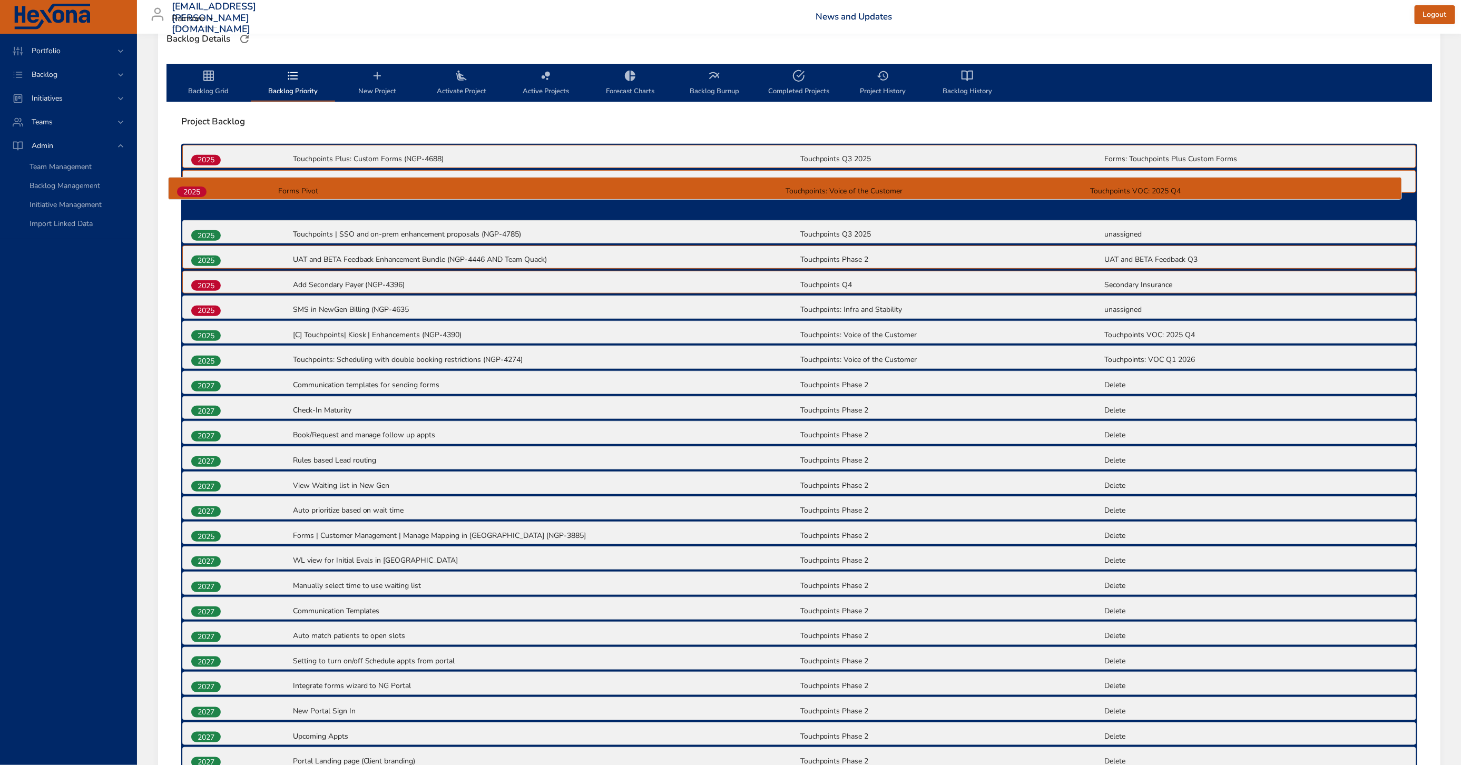
scroll to position [299, 0]
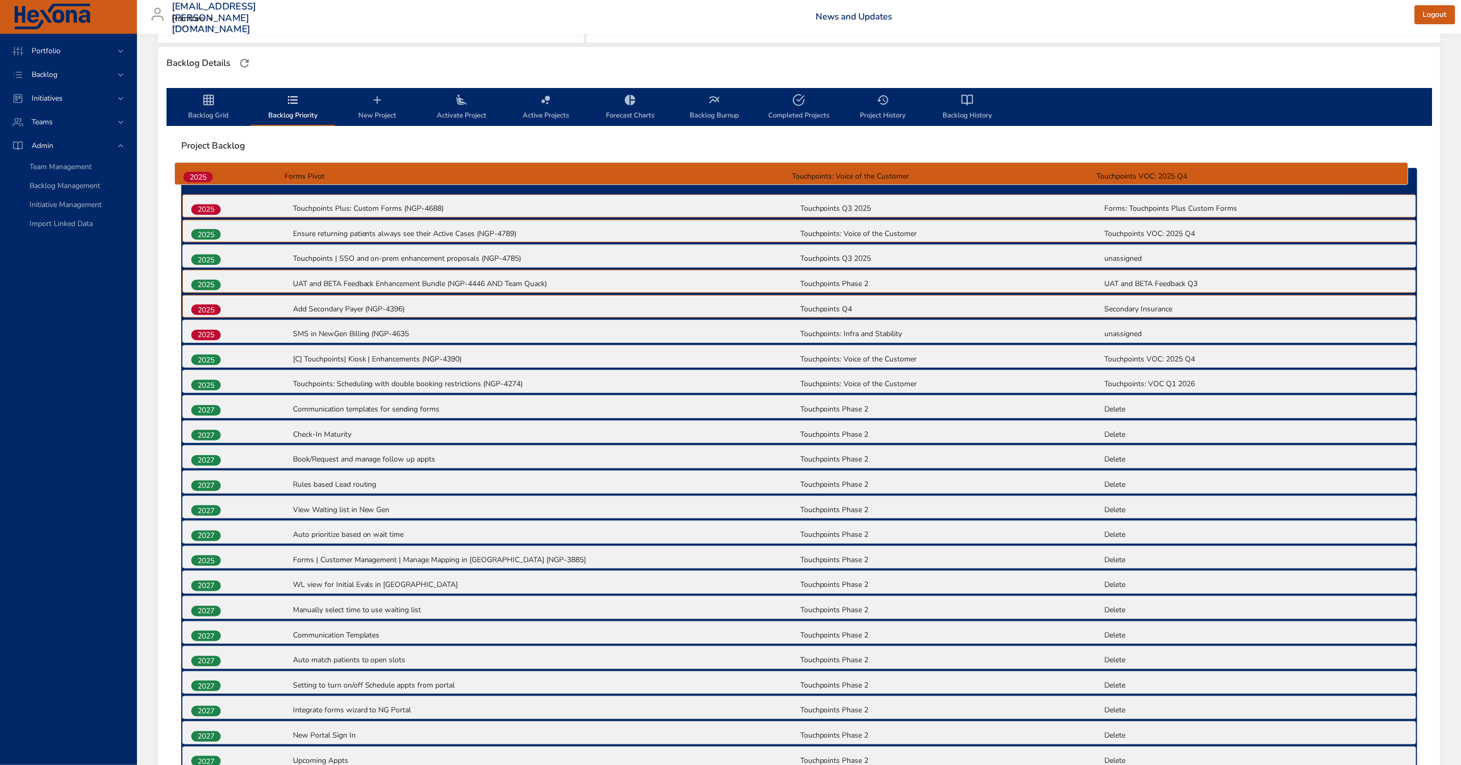
drag, startPoint x: 208, startPoint y: 656, endPoint x: 202, endPoint y: 170, distance: 485.9
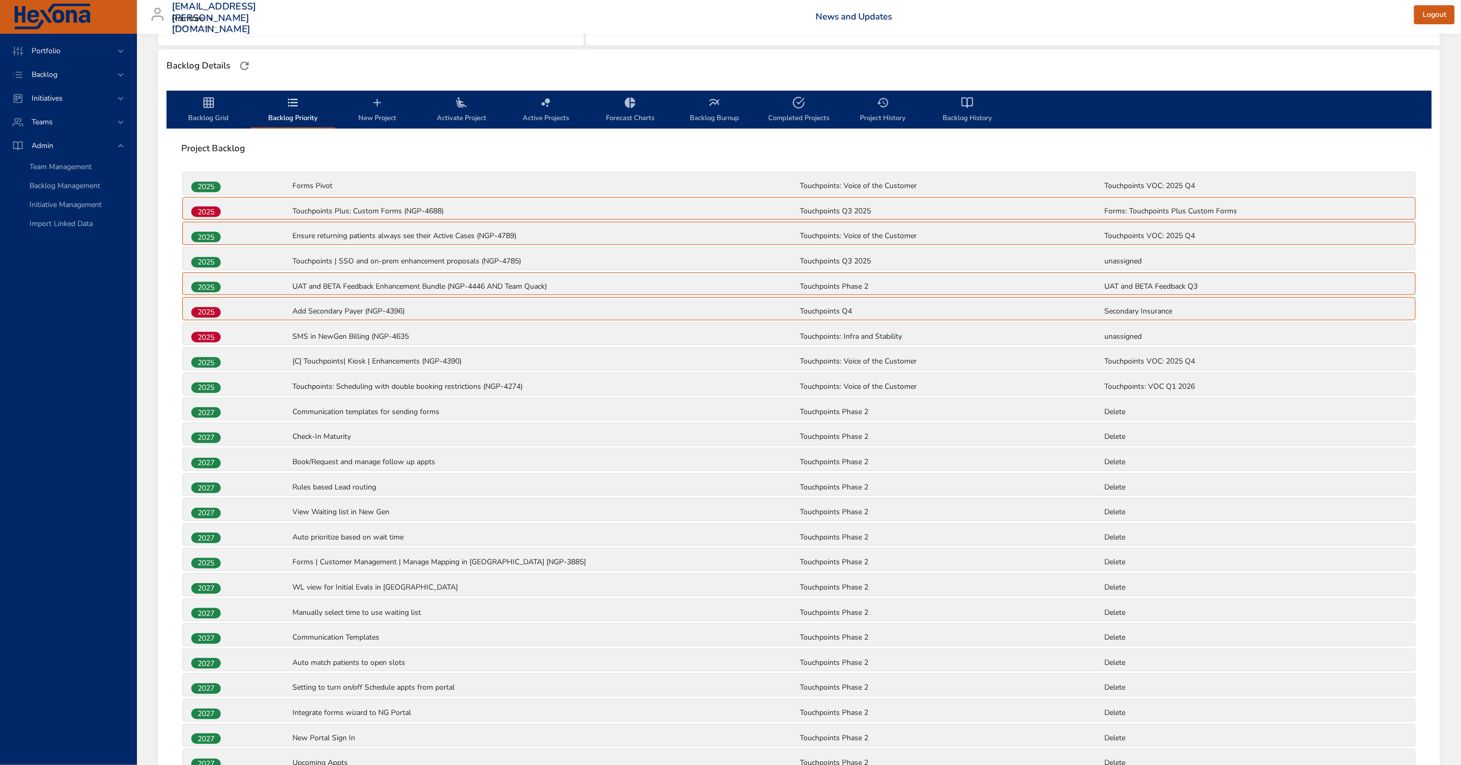
click at [215, 111] on span "Backlog Grid" at bounding box center [209, 110] width 72 height 28
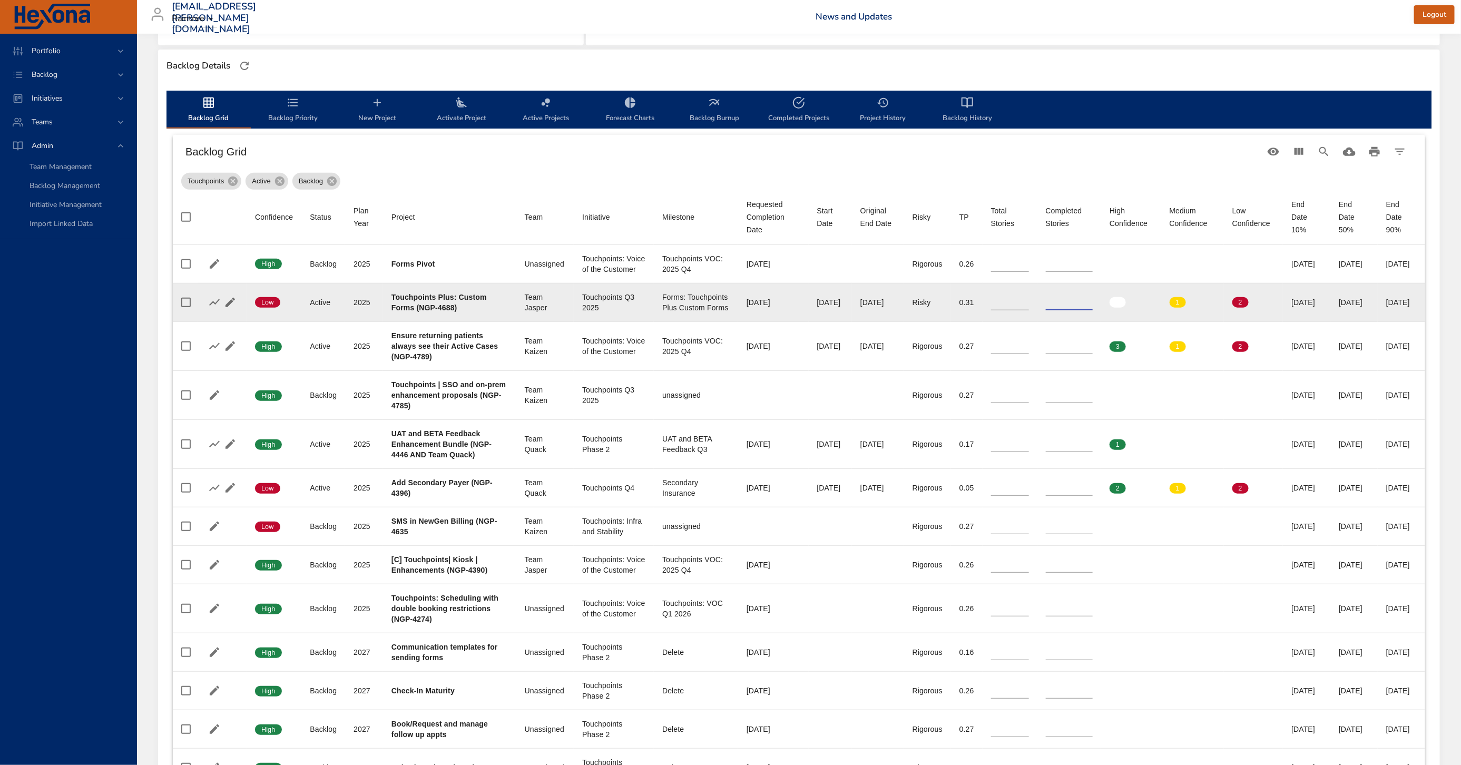
drag, startPoint x: 1043, startPoint y: 320, endPoint x: 1015, endPoint y: 320, distance: 27.9
click at [1015, 320] on tr "Confidence Low Status Active Plan Year 2025 Project Touchpoints Plus: Custom Fo…" at bounding box center [799, 302] width 1253 height 38
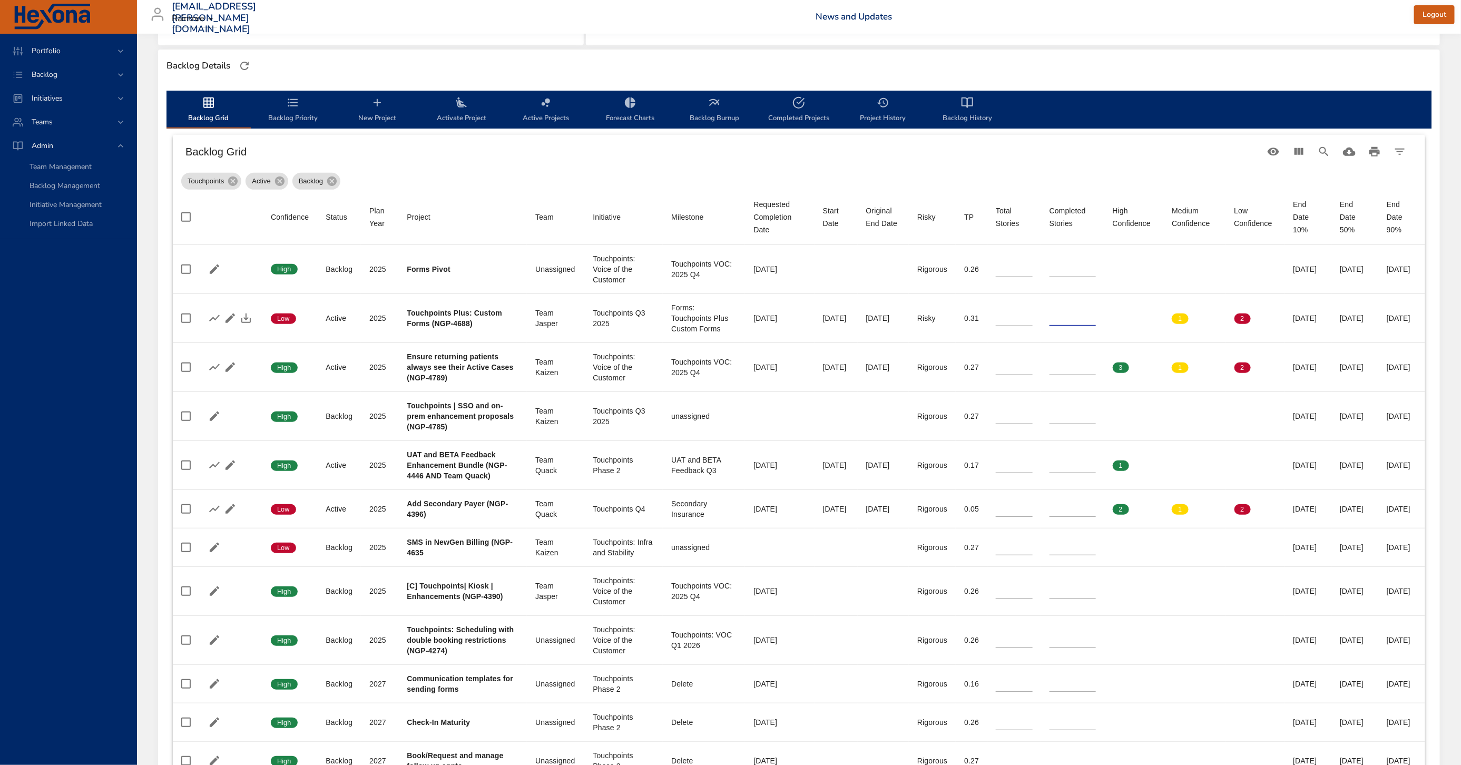
type input "**"
click at [882, 152] on h6 "Backlog Grid" at bounding box center [723, 151] width 1076 height 17
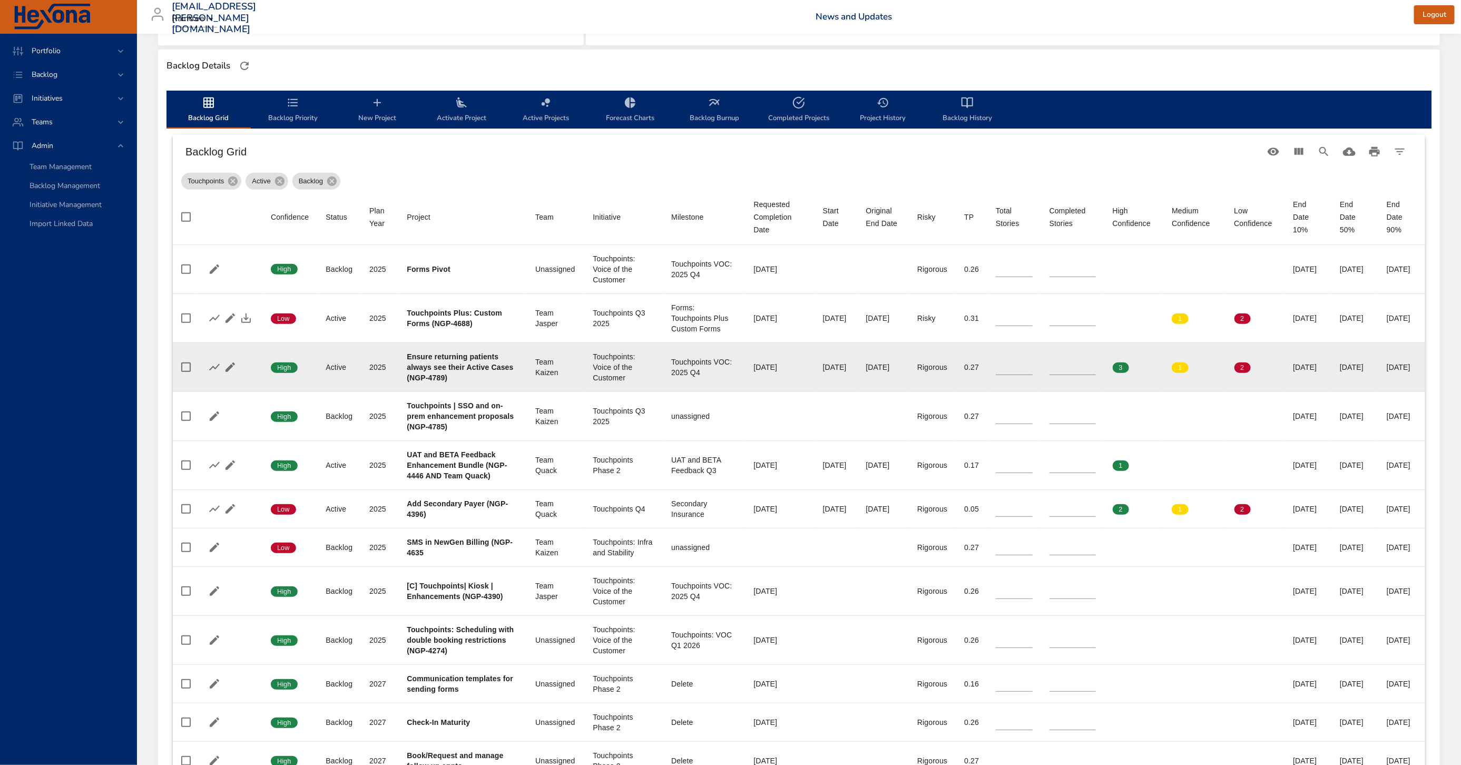
click at [351, 385] on td "Status Active" at bounding box center [339, 367] width 44 height 49
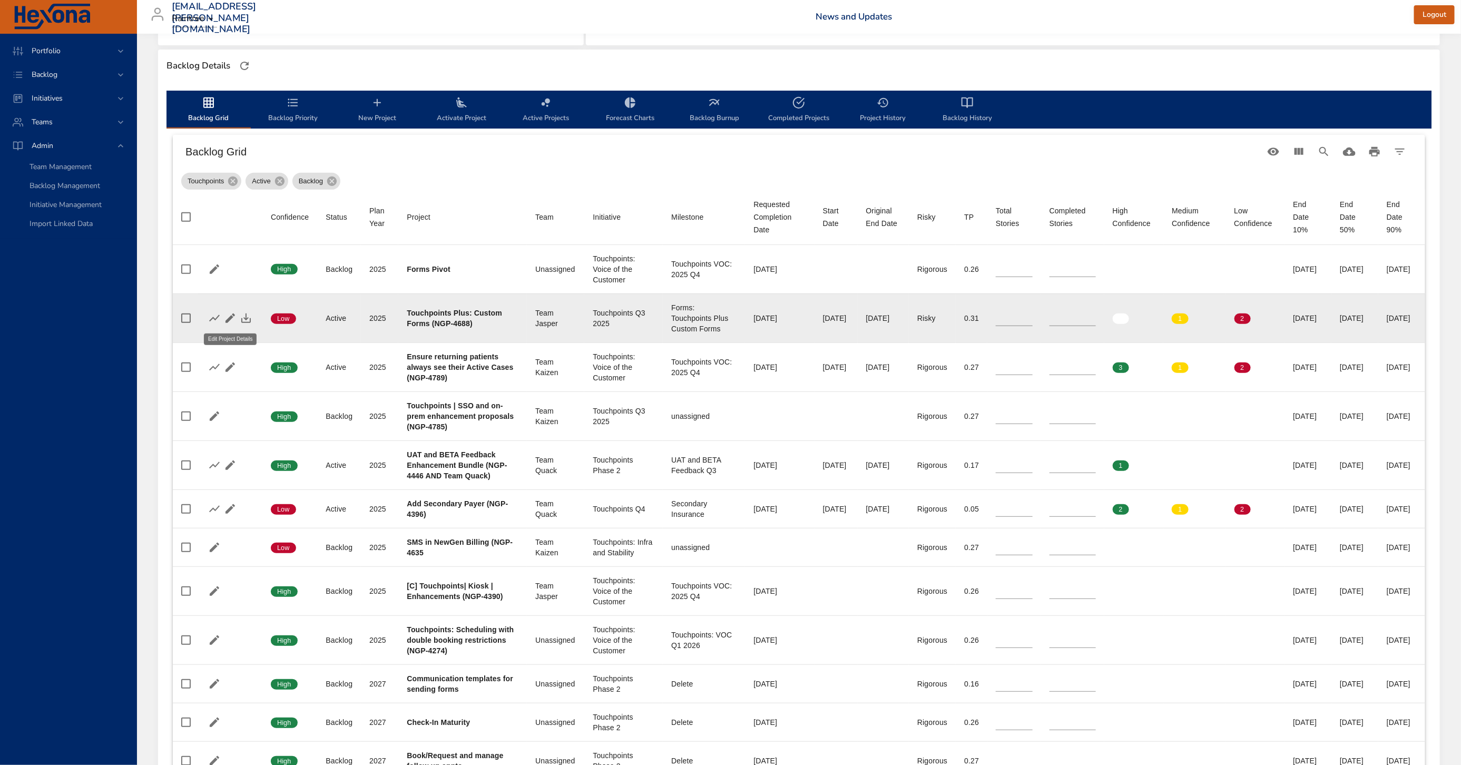
click at [230, 319] on icon "button" at bounding box center [230, 318] width 9 height 9
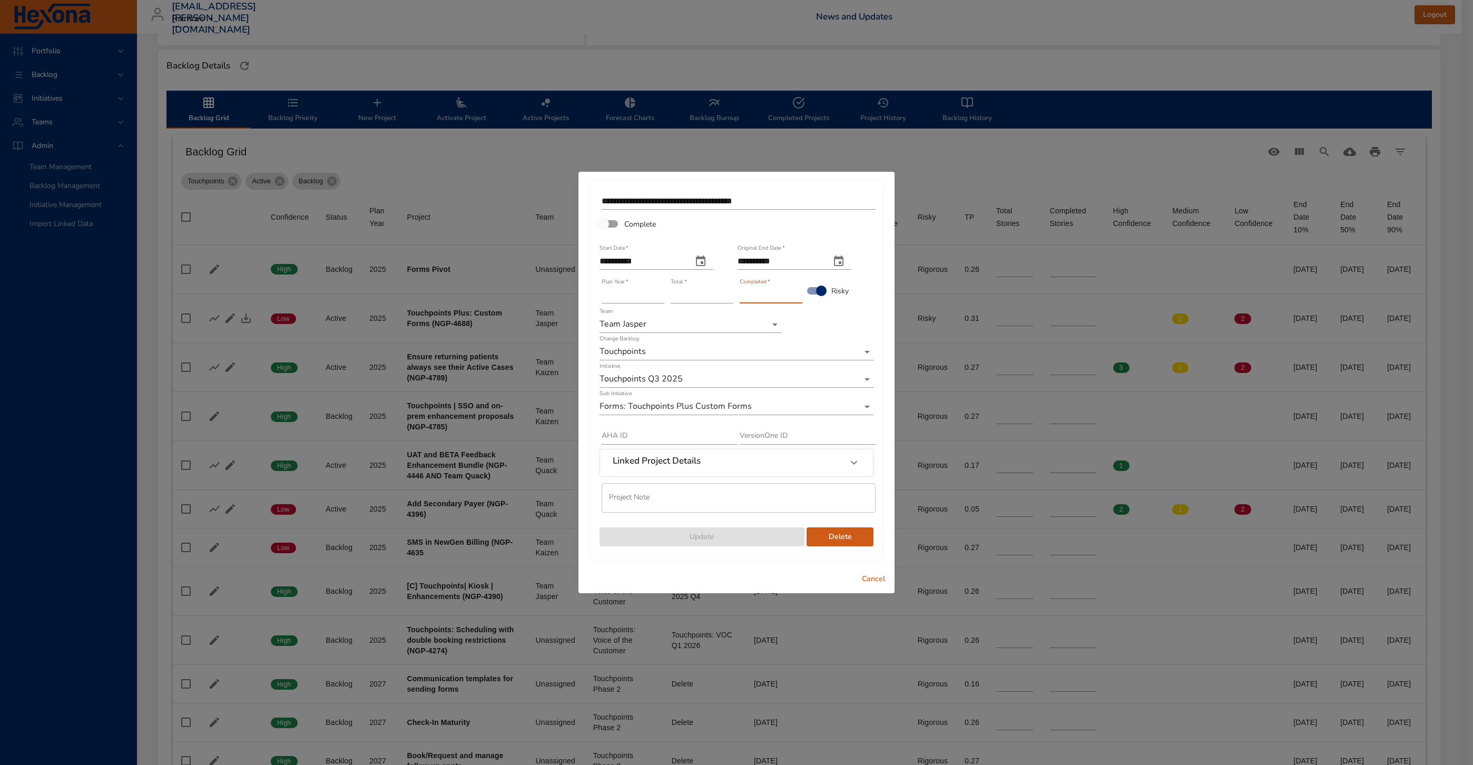
drag, startPoint x: 769, startPoint y: 298, endPoint x: 727, endPoint y: 296, distance: 42.2
click at [727, 296] on div "**********" at bounding box center [737, 369] width 276 height 358
type input "**"
click at [737, 531] on span "Update" at bounding box center [702, 537] width 188 height 13
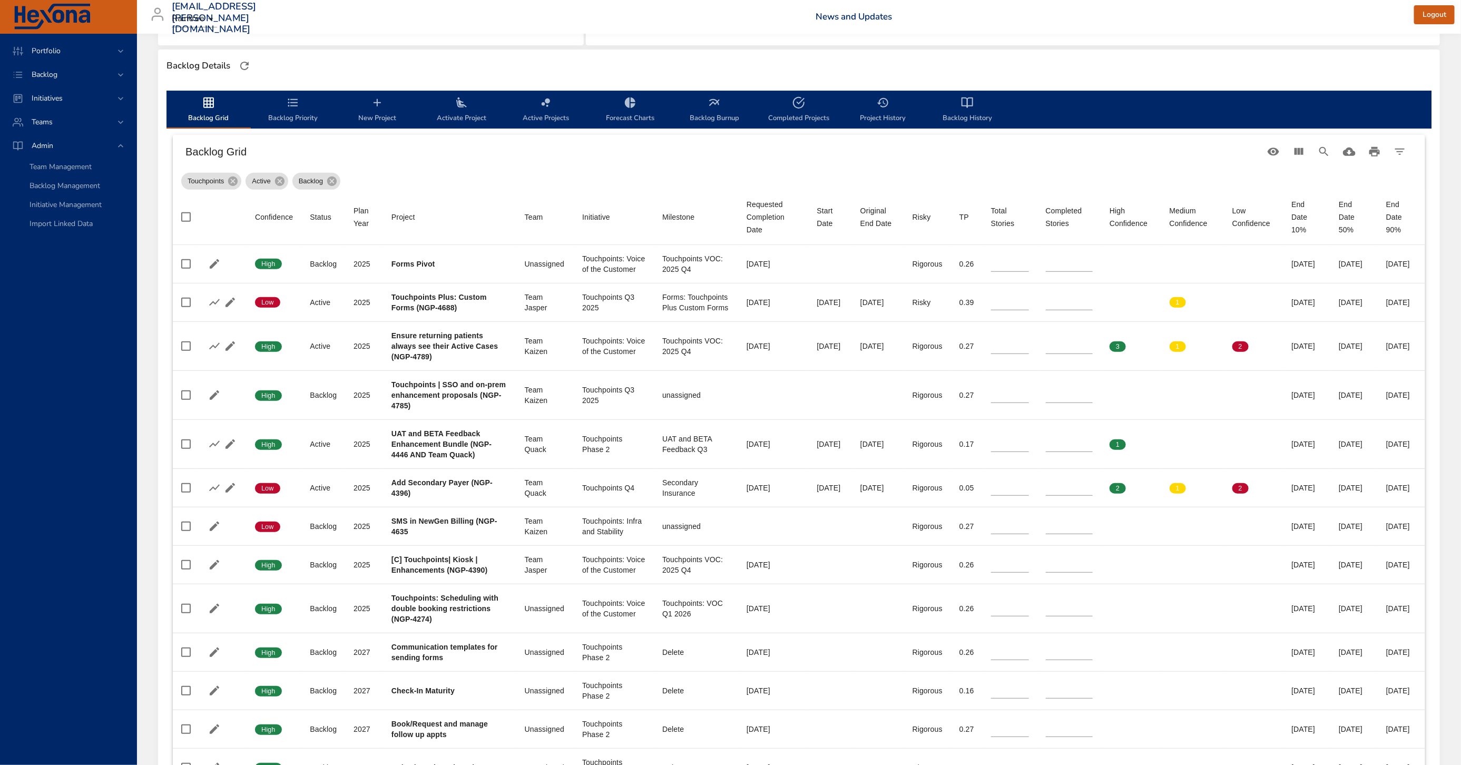
click at [297, 92] on button "Backlog Priority" at bounding box center [293, 110] width 84 height 38
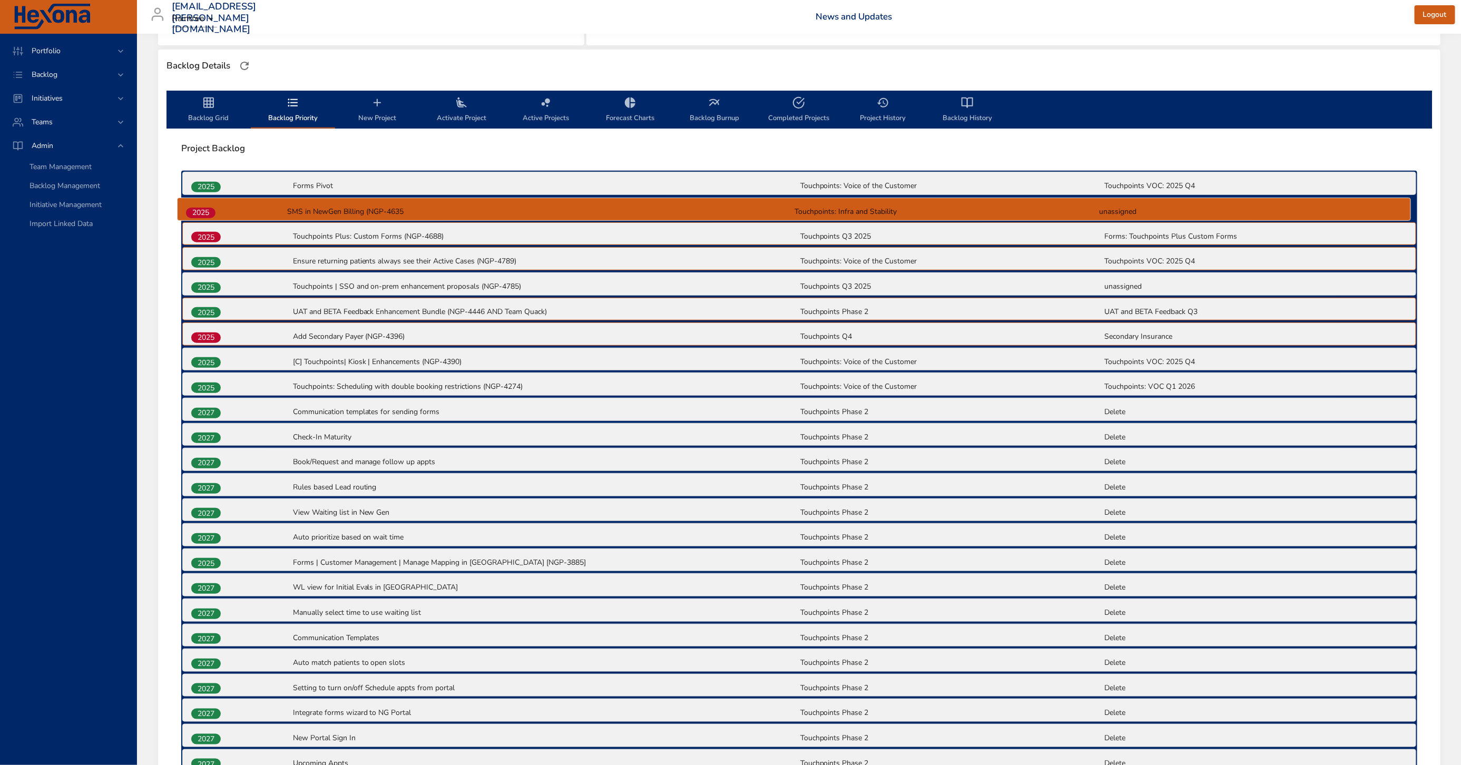
drag, startPoint x: 198, startPoint y: 338, endPoint x: 193, endPoint y: 209, distance: 129.7
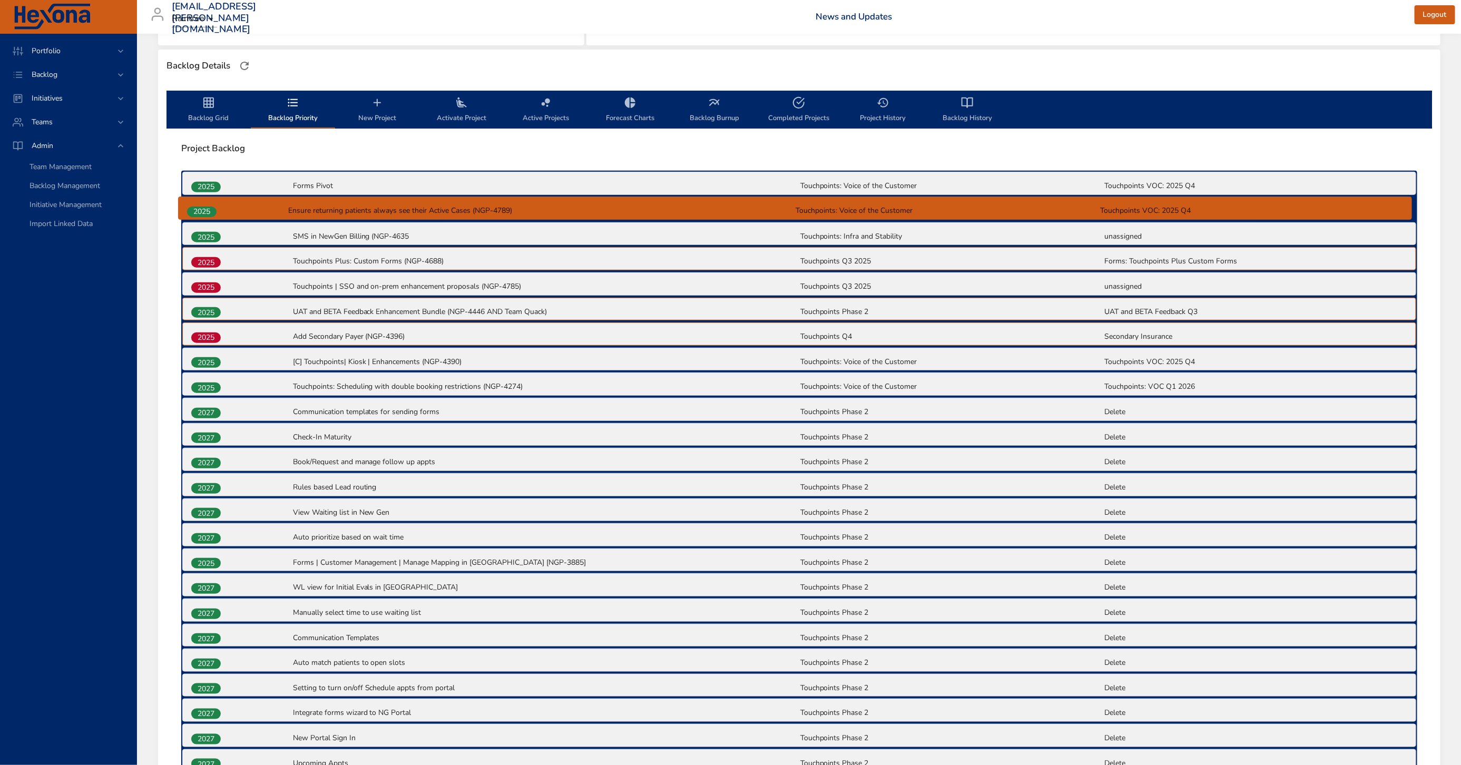
drag, startPoint x: 203, startPoint y: 262, endPoint x: 198, endPoint y: 206, distance: 57.2
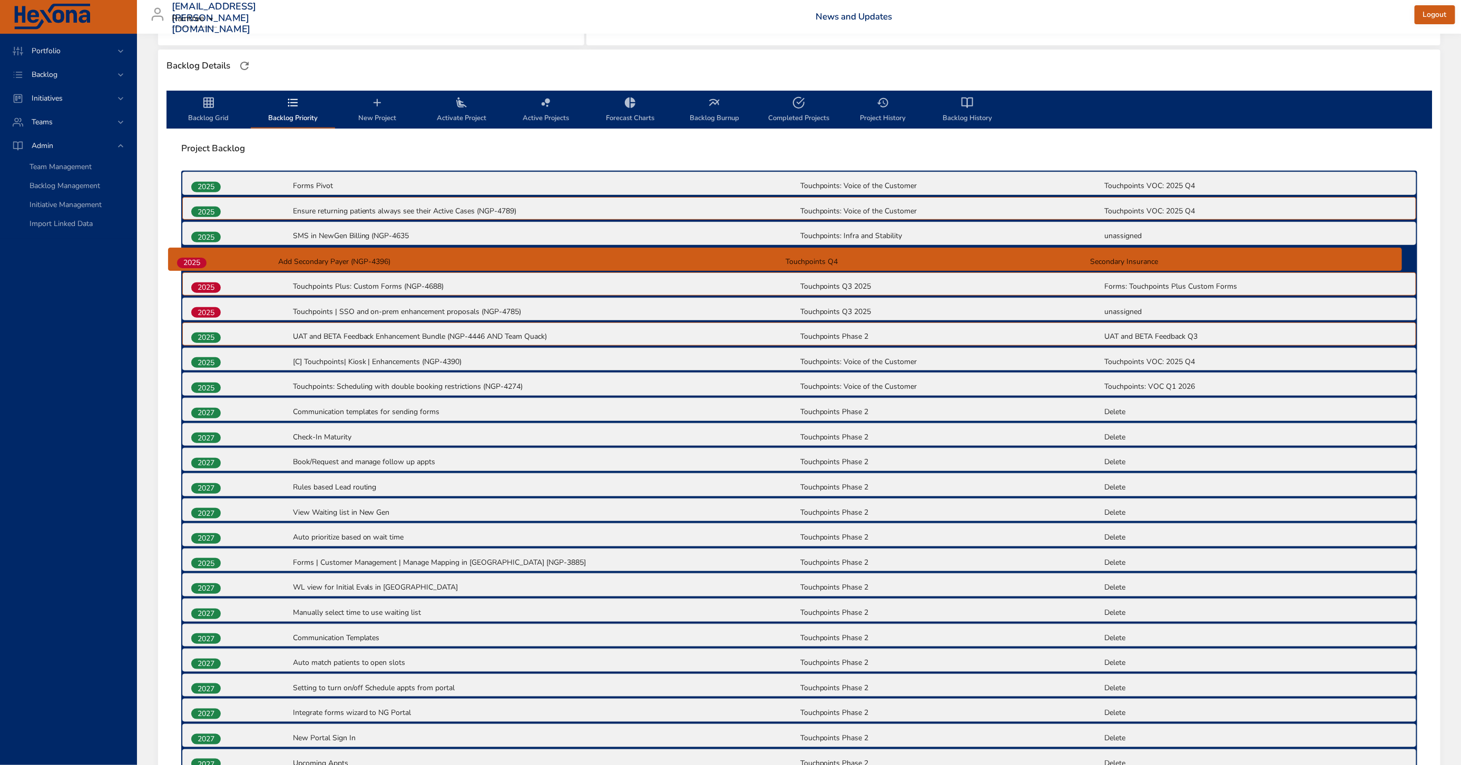
drag, startPoint x: 208, startPoint y: 337, endPoint x: 193, endPoint y: 258, distance: 80.4
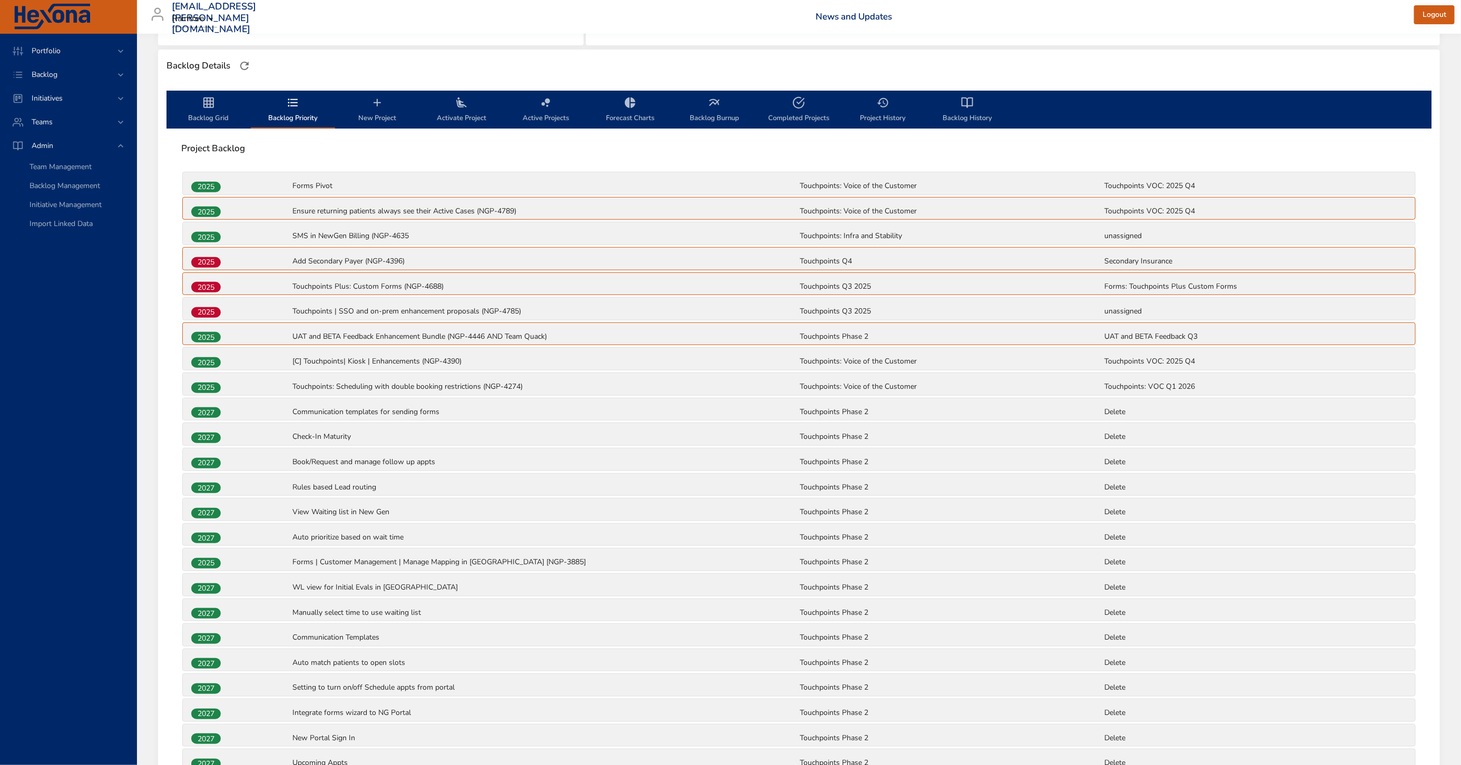
click at [194, 96] on span "Backlog Grid" at bounding box center [209, 110] width 72 height 28
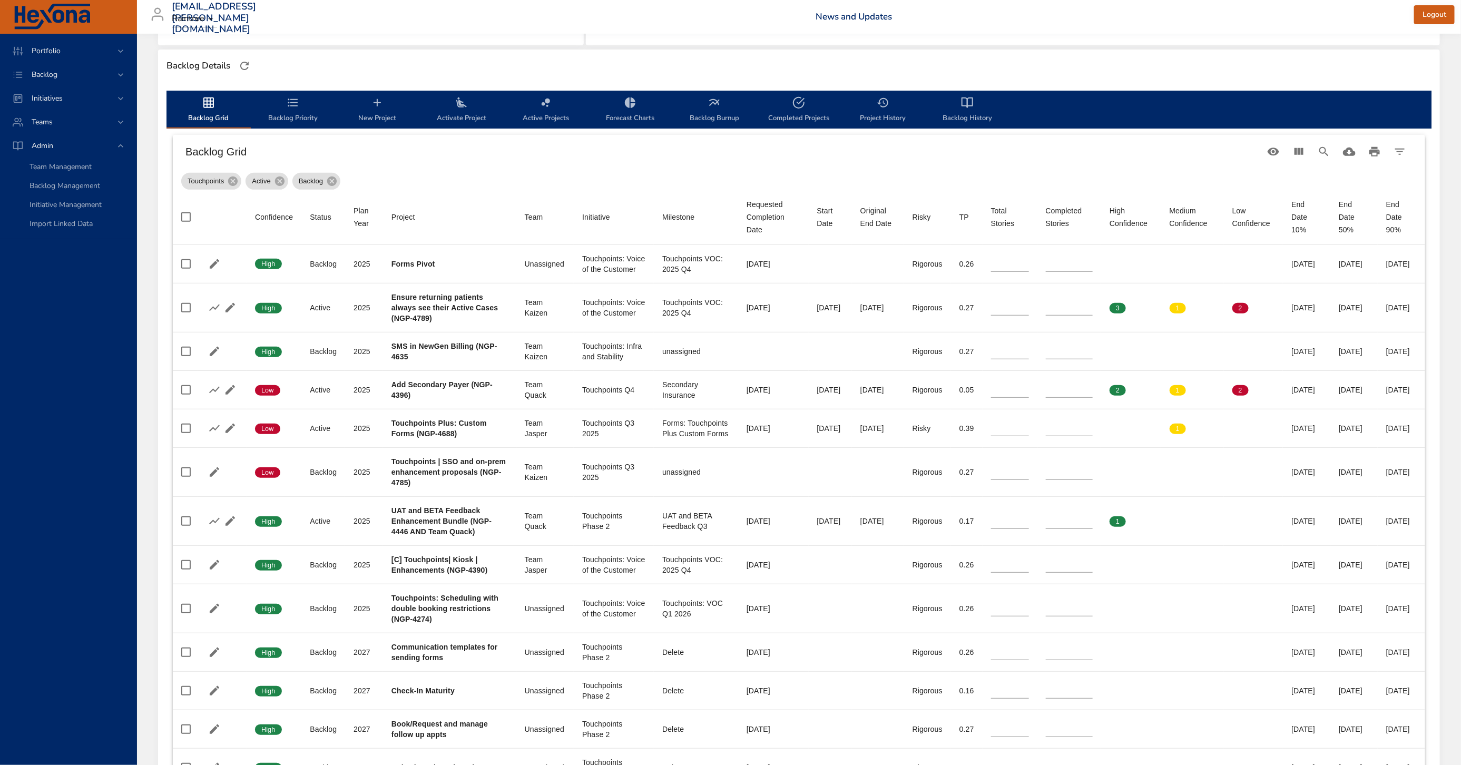
click at [281, 116] on span "Backlog Priority" at bounding box center [293, 110] width 72 height 28
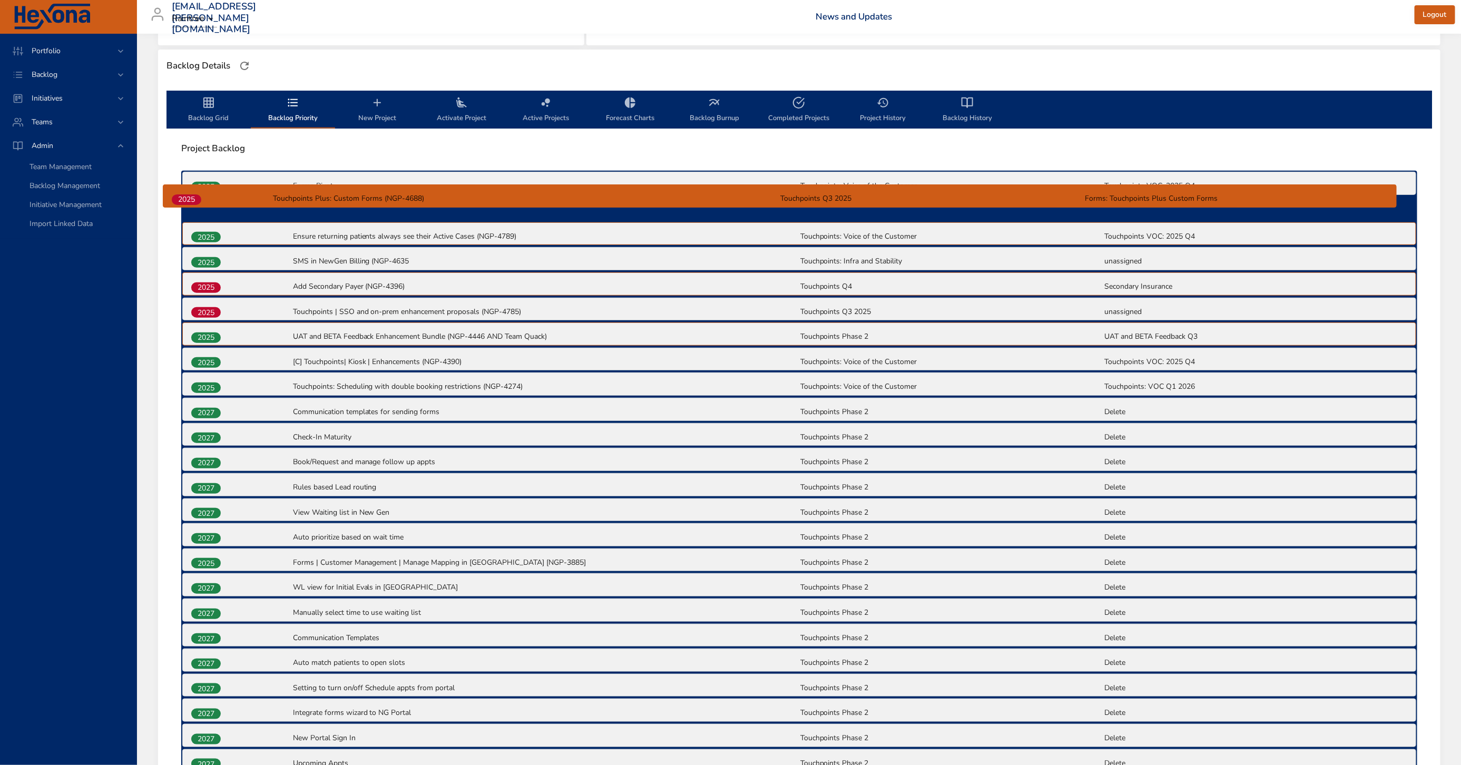
drag, startPoint x: 205, startPoint y: 286, endPoint x: 185, endPoint y: 195, distance: 92.8
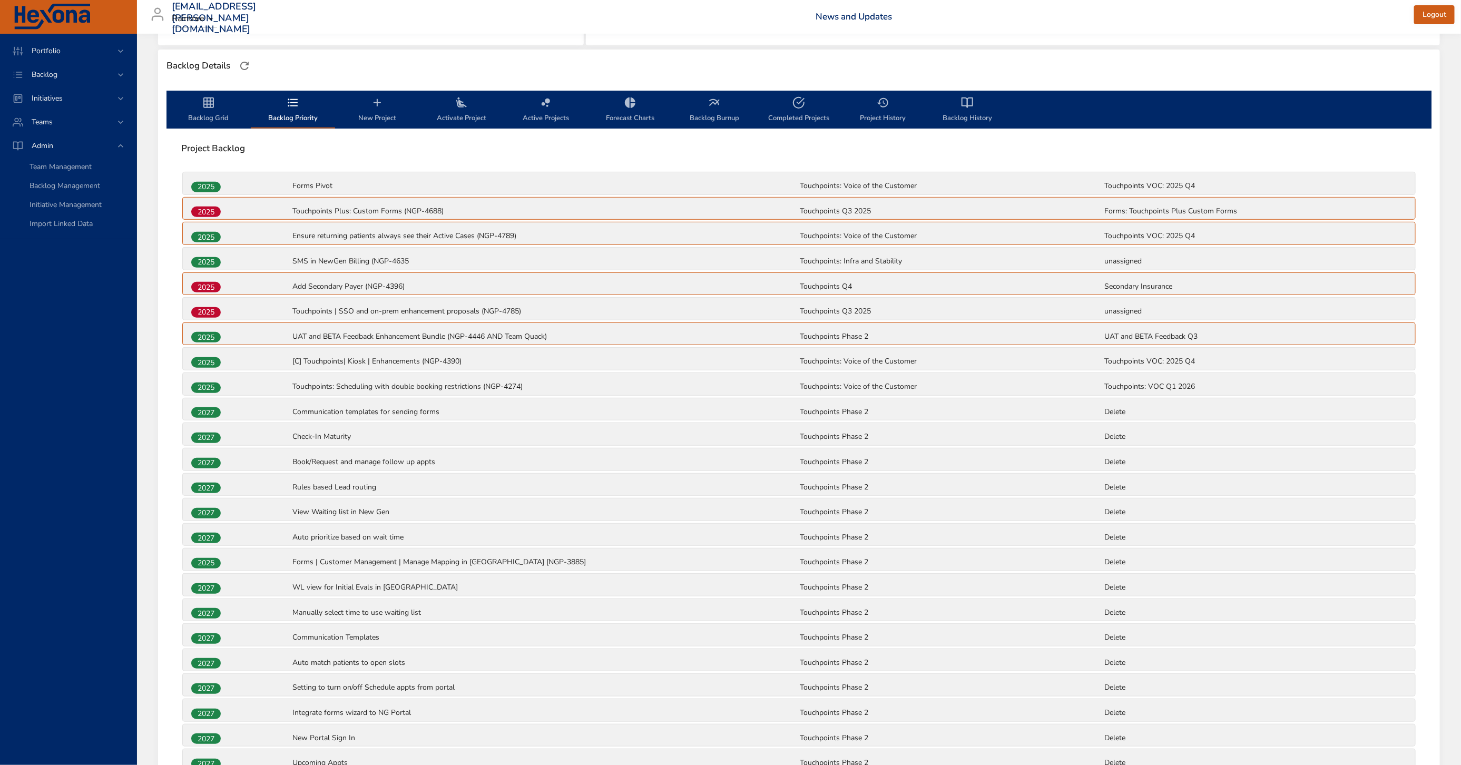
click at [200, 119] on span "Backlog Grid" at bounding box center [209, 110] width 72 height 28
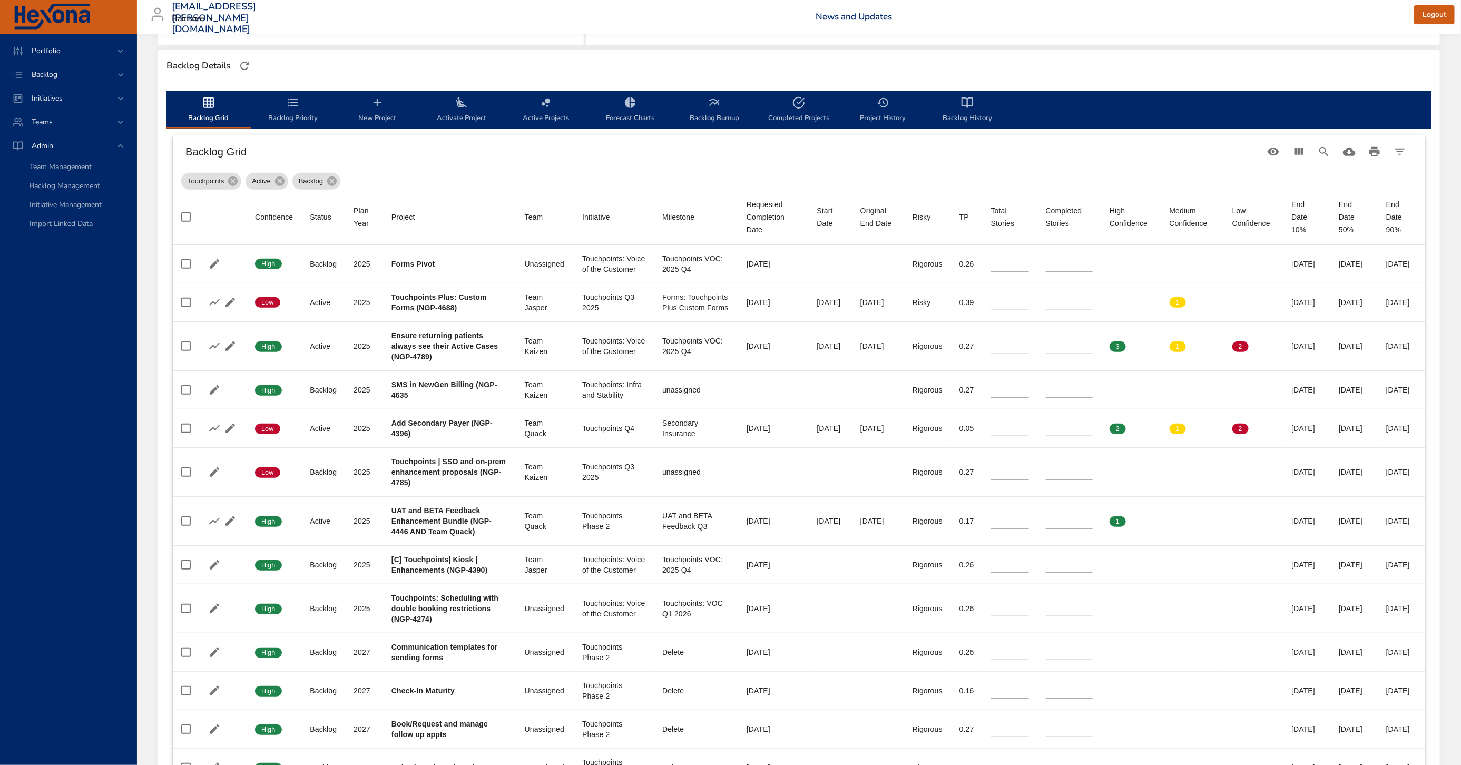
click at [307, 99] on span "Backlog Priority" at bounding box center [293, 110] width 72 height 28
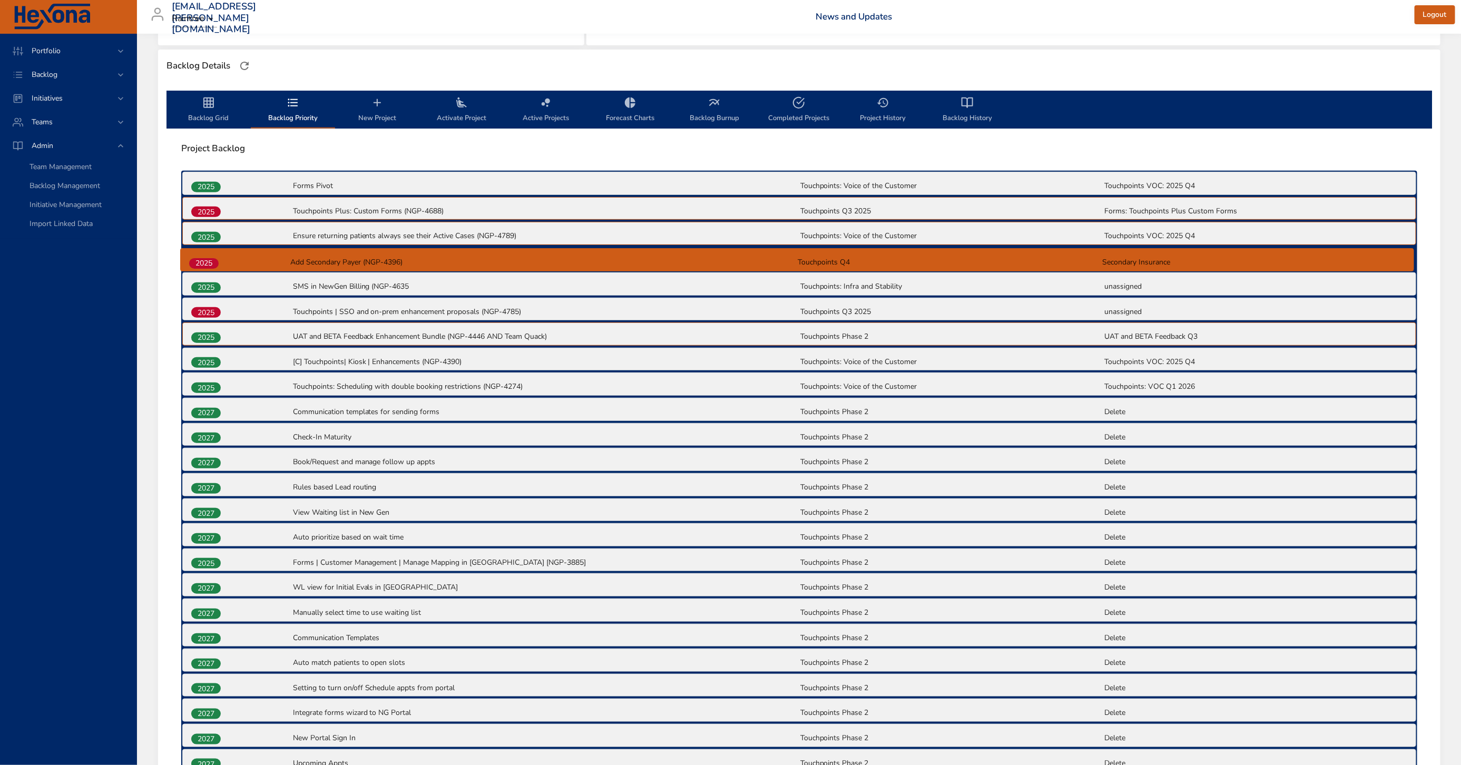
drag, startPoint x: 198, startPoint y: 286, endPoint x: 195, endPoint y: 257, distance: 29.6
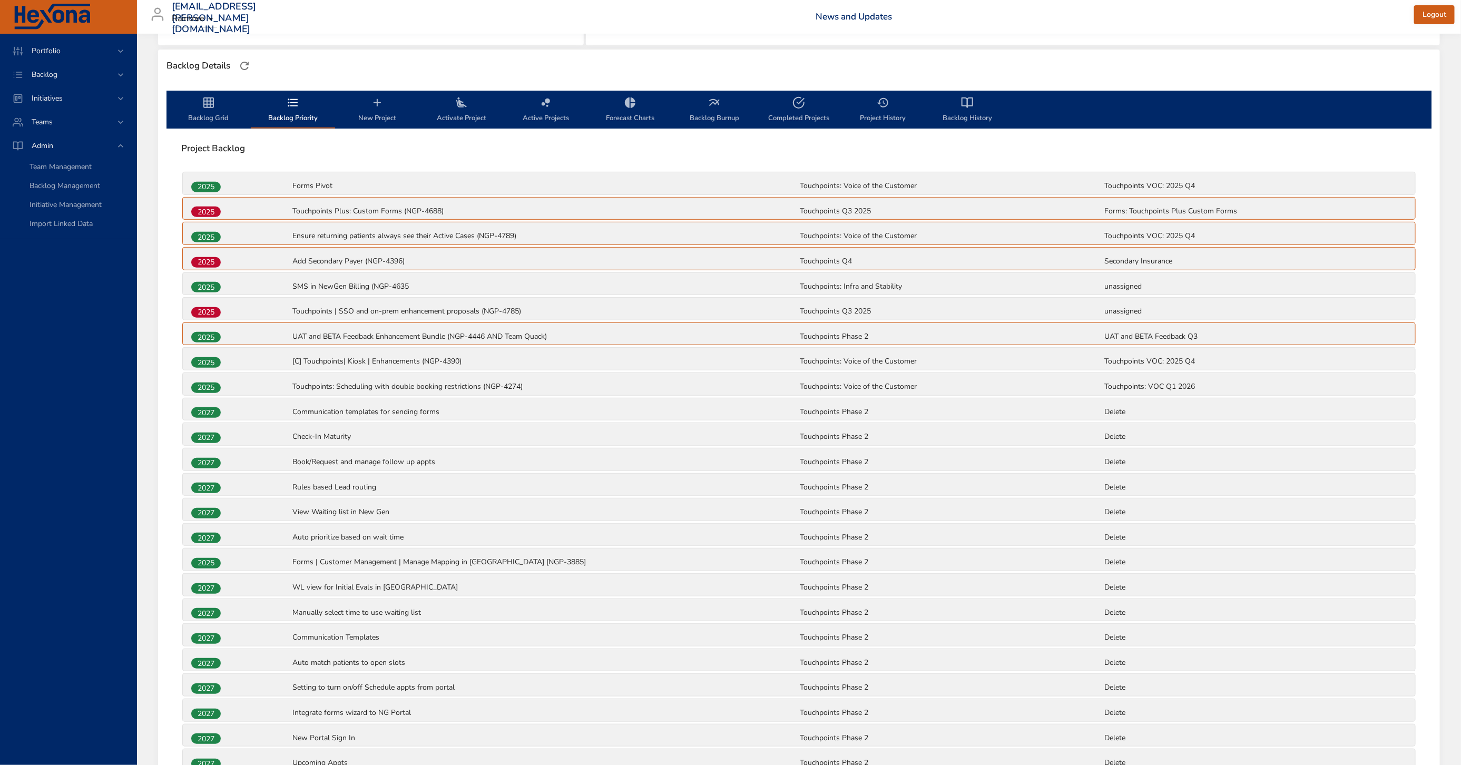
click at [277, 125] on button "Backlog Priority" at bounding box center [293, 110] width 84 height 38
click at [288, 118] on span "Backlog Priority" at bounding box center [293, 110] width 72 height 28
click at [296, 107] on icon "backlog-tab" at bounding box center [293, 102] width 13 height 13
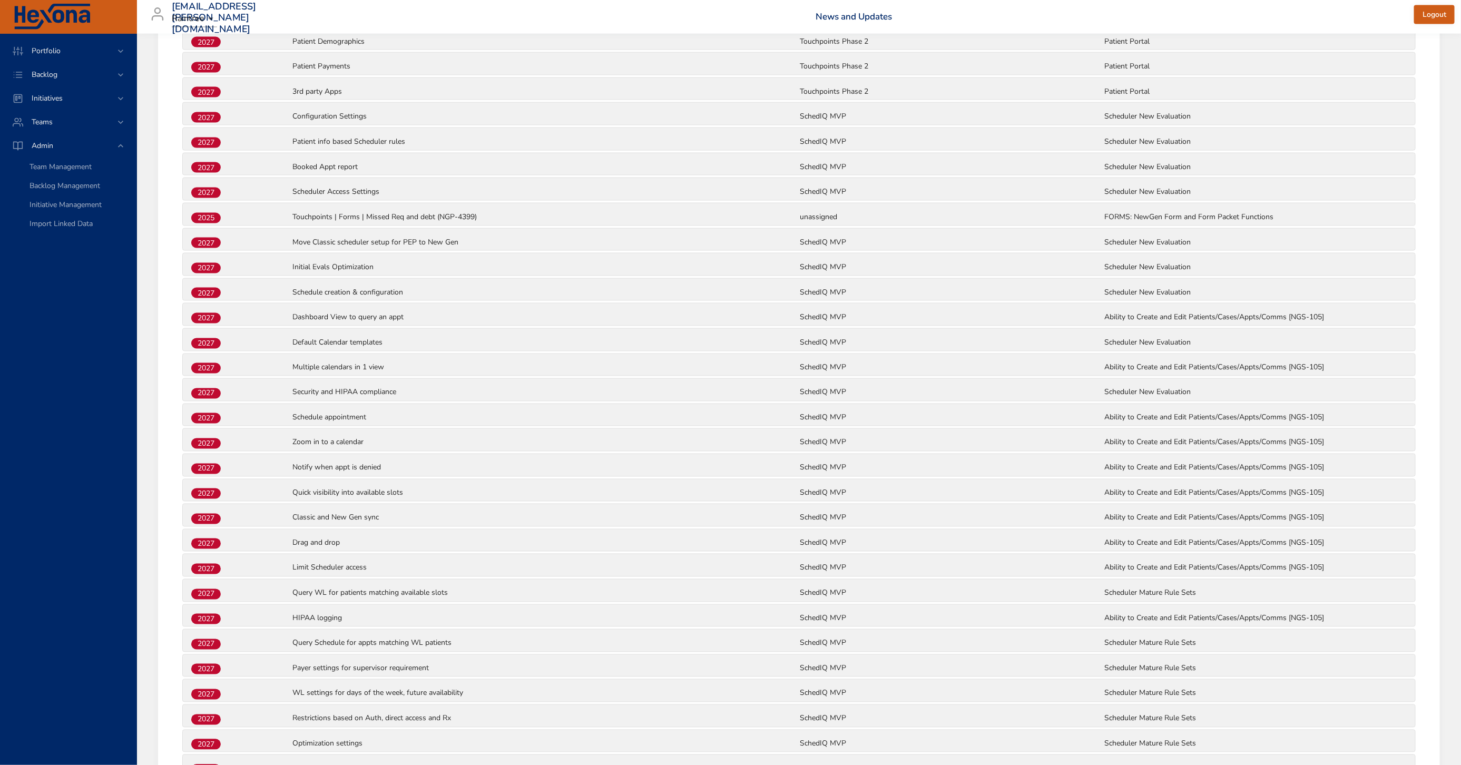
scroll to position [1110, 0]
